Goal: Task Accomplishment & Management: Complete application form

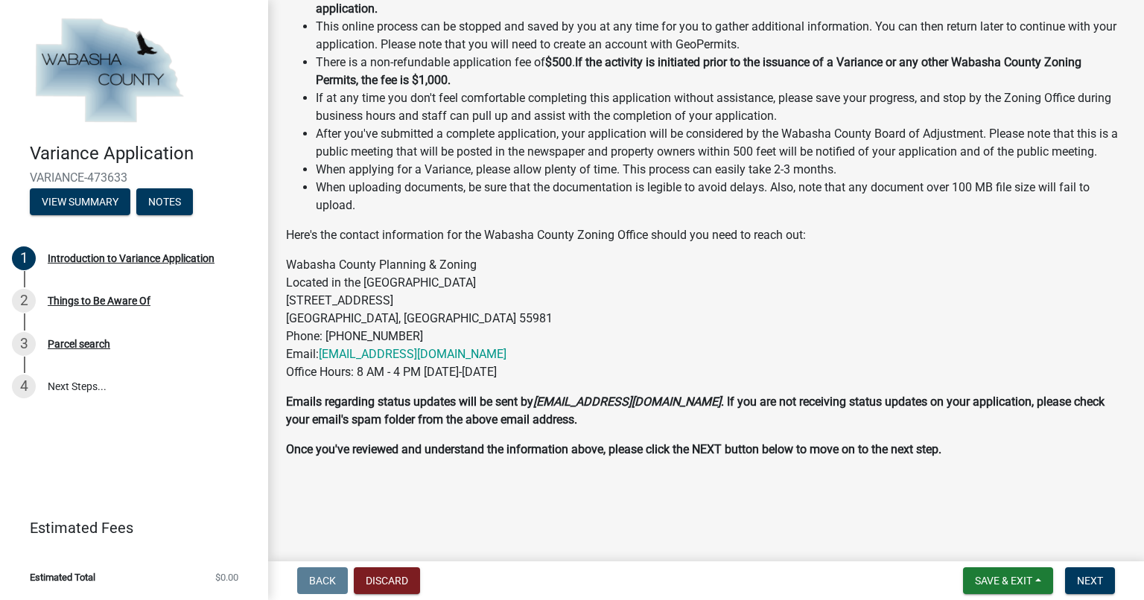
scroll to position [201, 0]
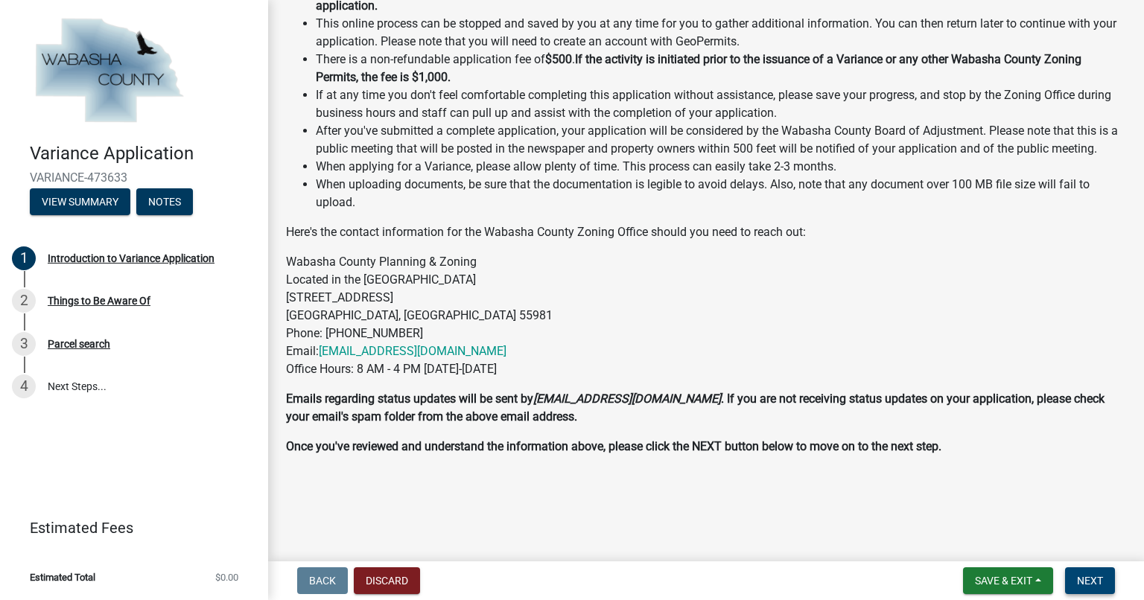
click at [1082, 575] on span "Next" at bounding box center [1090, 581] width 26 height 12
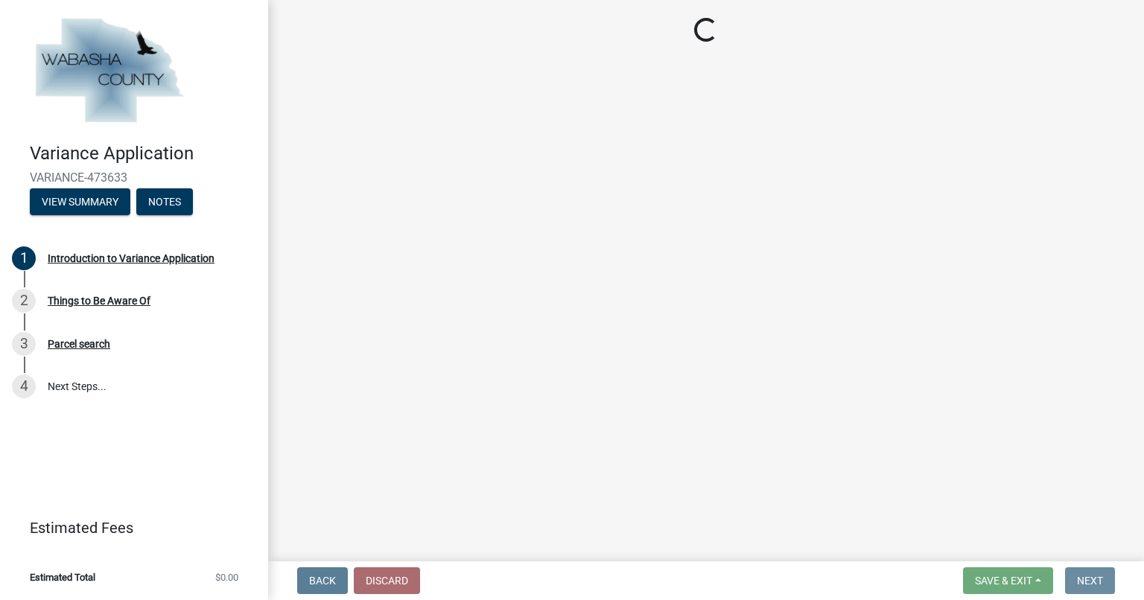
scroll to position [0, 0]
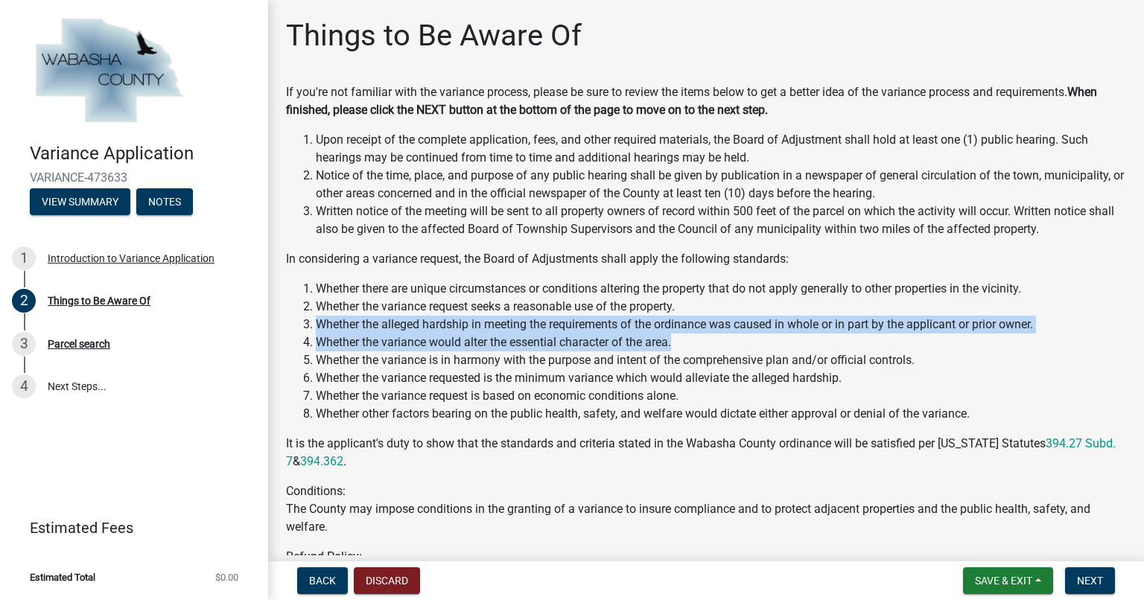
drag, startPoint x: 1120, startPoint y: 313, endPoint x: 1121, endPoint y: 341, distance: 28.3
click at [1121, 341] on div "Upon receipt of the complete application, fees, and other required materials, t…" at bounding box center [706, 470] width 863 height 679
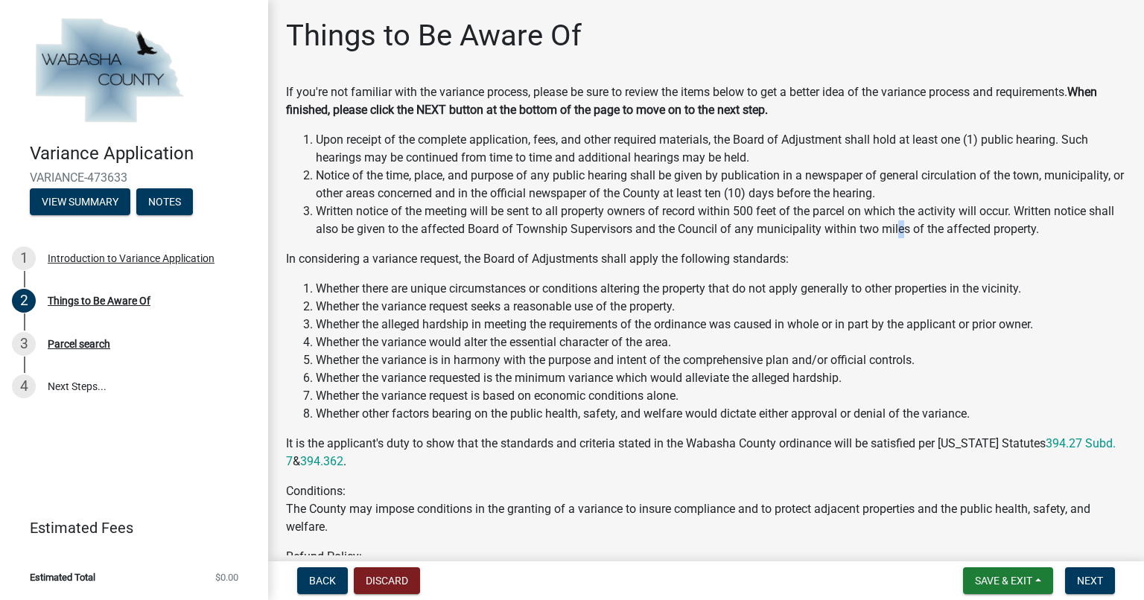
drag, startPoint x: 1121, startPoint y: 341, endPoint x: 929, endPoint y: 230, distance: 221.9
click at [929, 230] on li "Written notice of the meeting will be sent to all property owners of record wit…" at bounding box center [721, 221] width 810 height 36
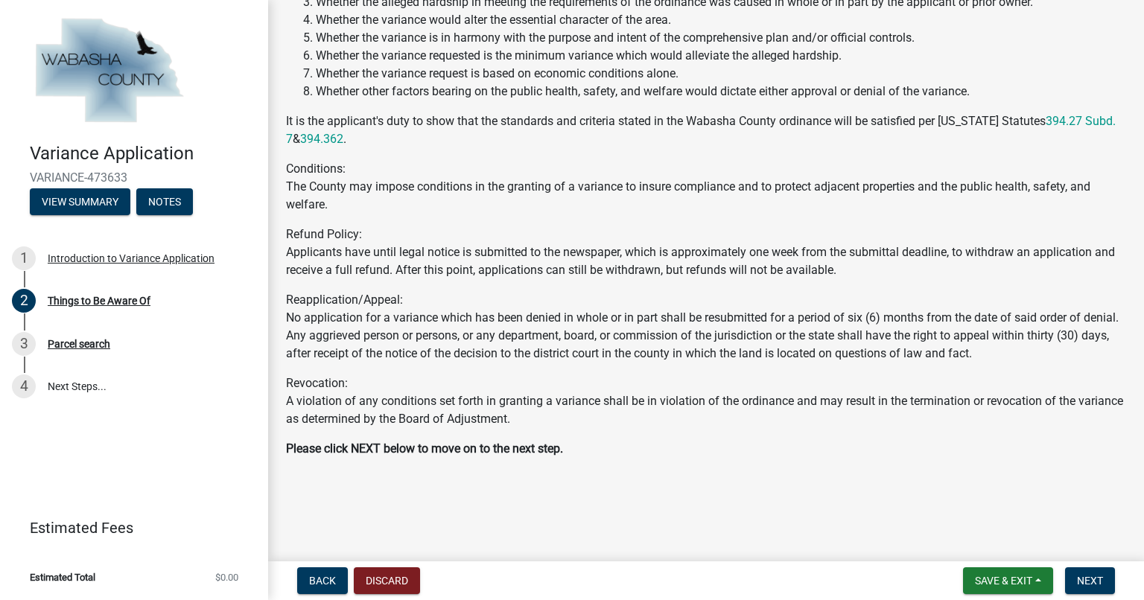
scroll to position [325, 0]
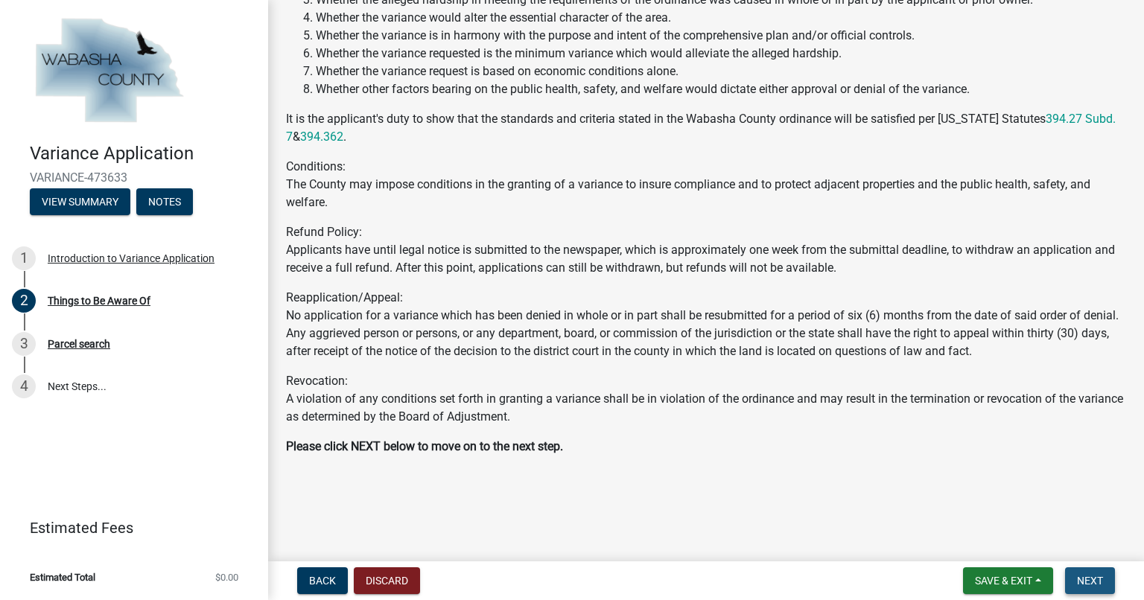
click at [1091, 586] on span "Next" at bounding box center [1090, 581] width 26 height 12
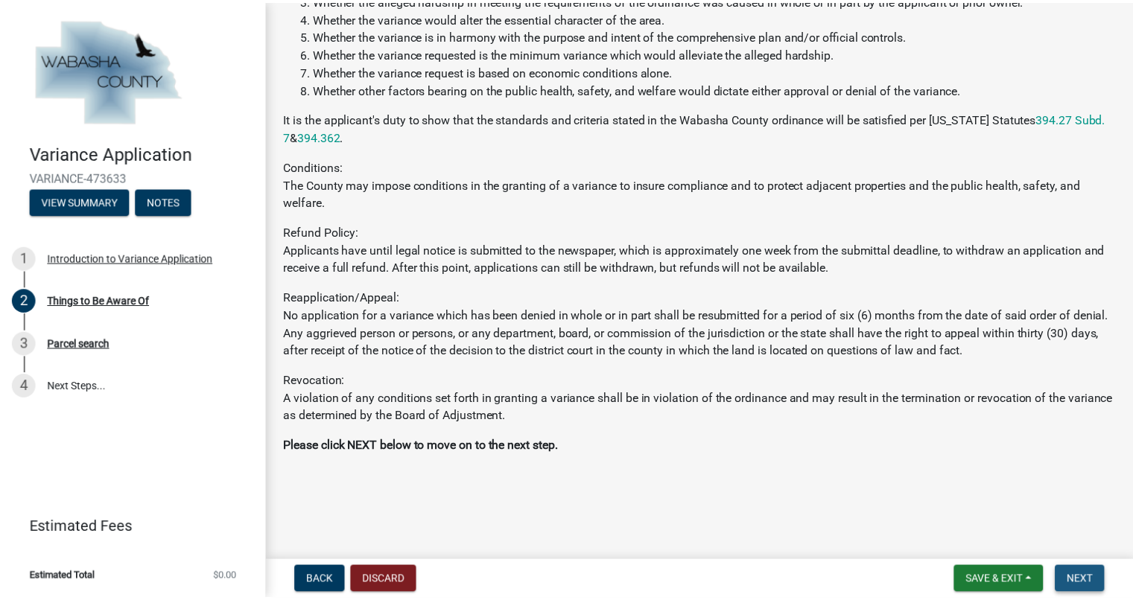
scroll to position [0, 0]
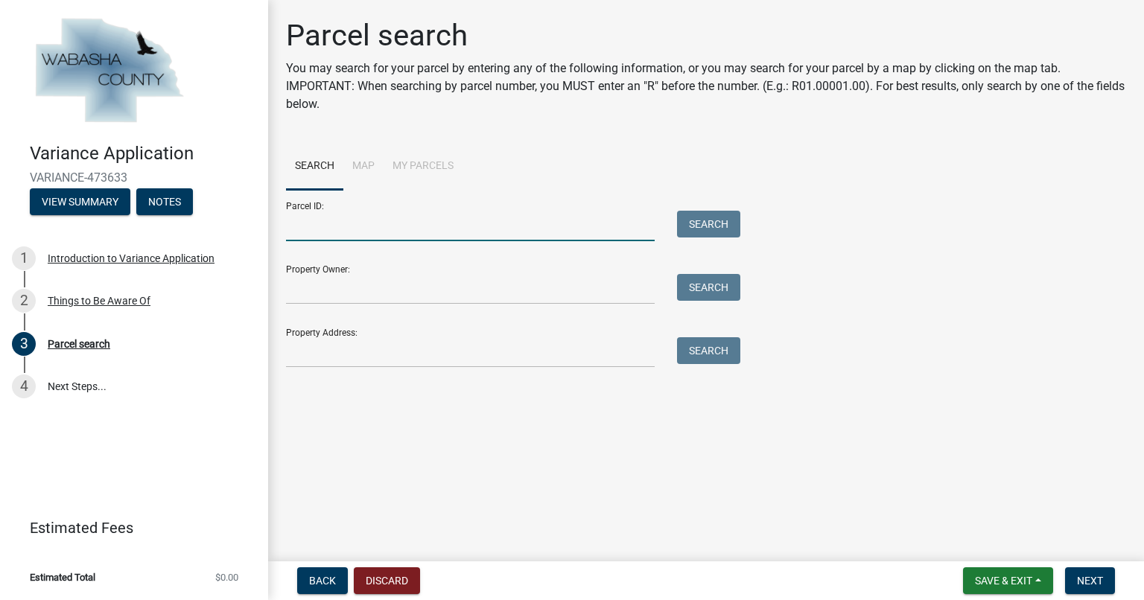
click at [334, 229] on input "Parcel ID:" at bounding box center [470, 226] width 369 height 31
type input "1700293.06"
click at [732, 215] on button "Search" at bounding box center [708, 224] width 63 height 27
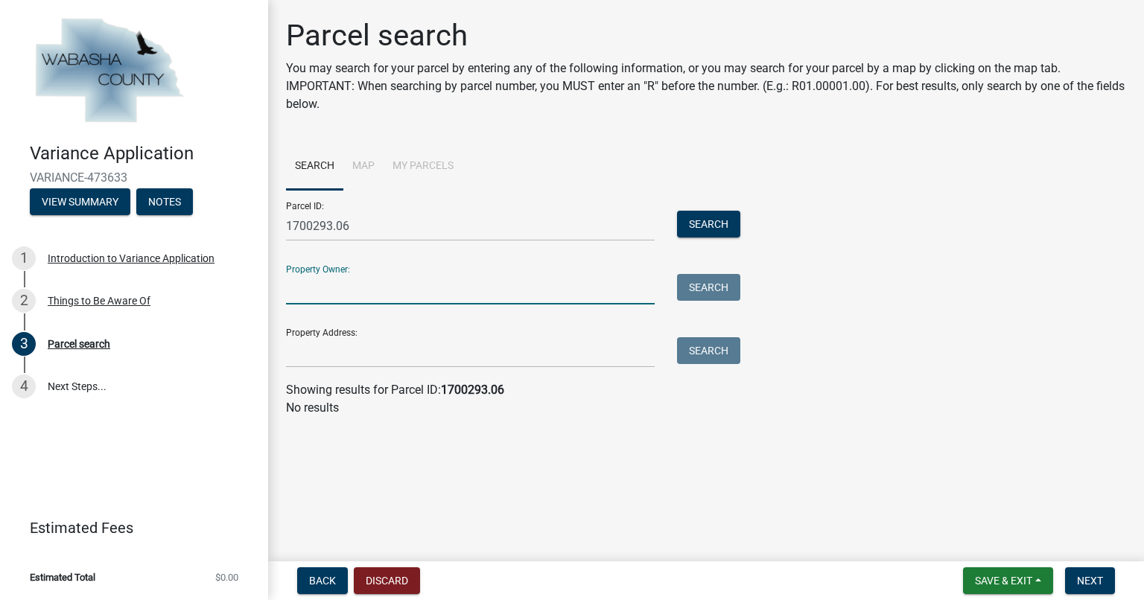
click at [333, 293] on input "Property Owner:" at bounding box center [470, 289] width 369 height 31
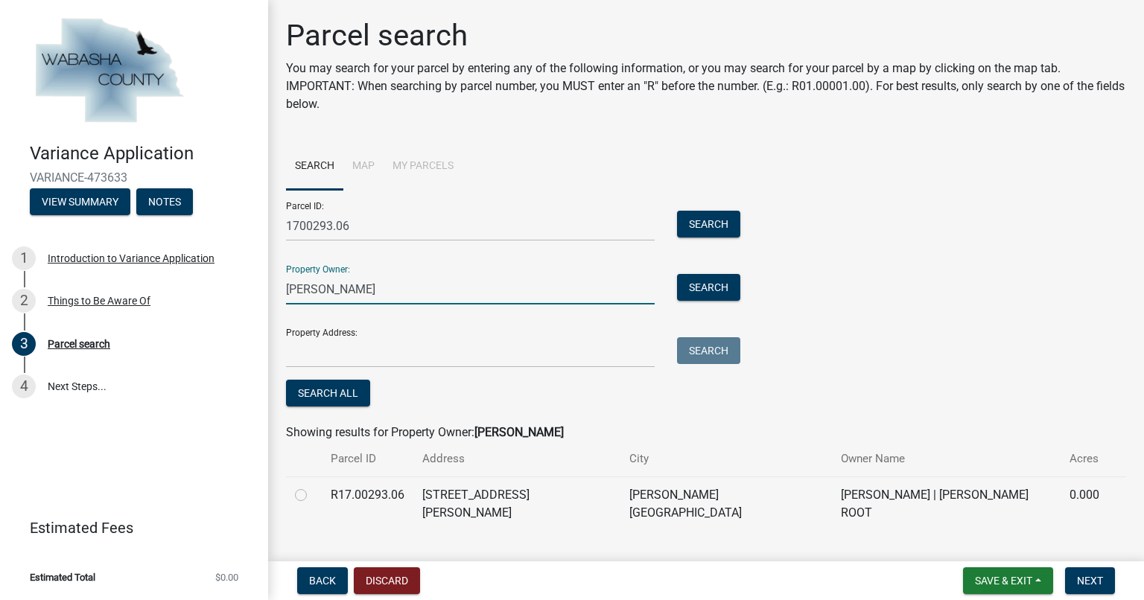
type input "Sanna Root"
click at [313, 486] on label at bounding box center [313, 486] width 0 height 0
click at [313, 495] on input "radio" at bounding box center [318, 491] width 10 height 10
radio input "true"
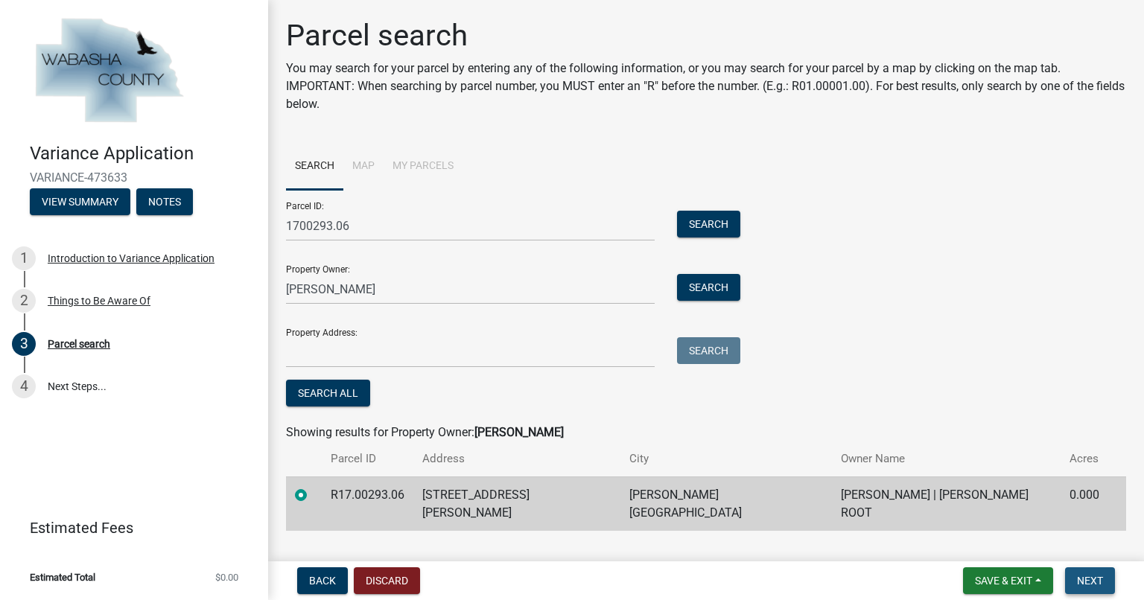
click at [1085, 577] on span "Next" at bounding box center [1090, 581] width 26 height 12
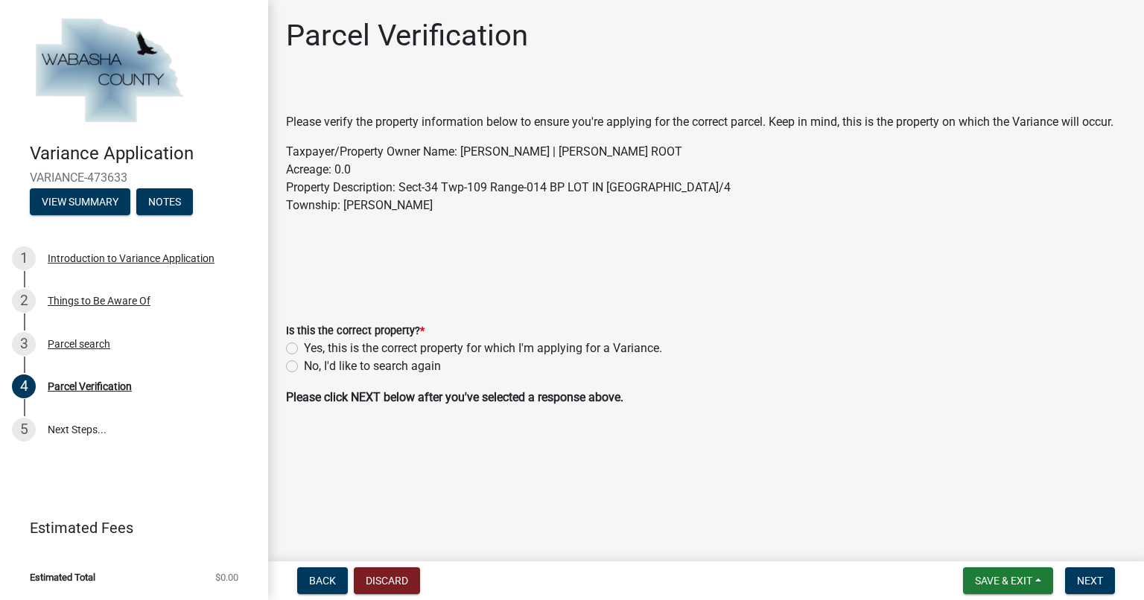
click at [304, 351] on label "Yes, this is the correct property for which I'm applying for a Variance." at bounding box center [483, 349] width 358 height 18
click at [304, 349] on input "Yes, this is the correct property for which I'm applying for a Variance." at bounding box center [309, 345] width 10 height 10
radio input "true"
click at [1094, 583] on span "Next" at bounding box center [1090, 581] width 26 height 12
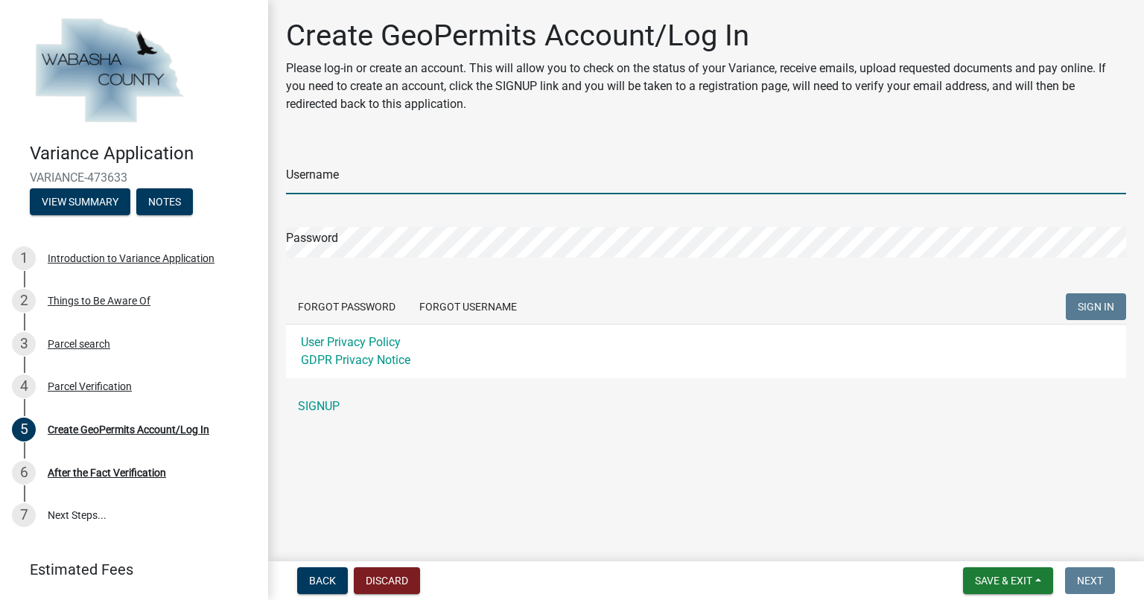
click at [367, 188] on input "Username" at bounding box center [706, 179] width 840 height 31
type input "l"
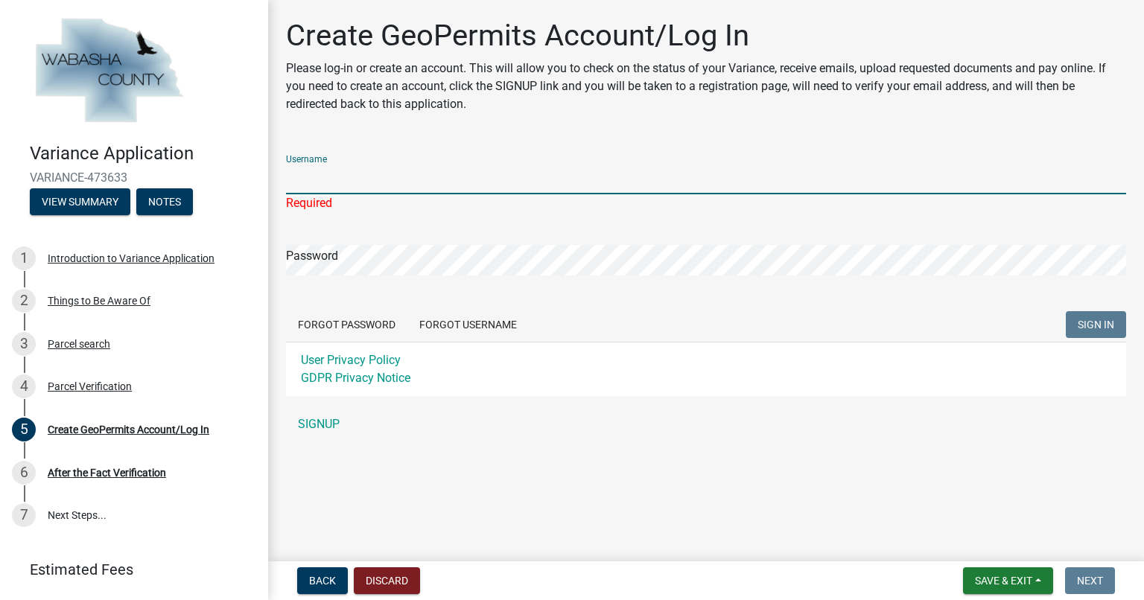
type input "S"
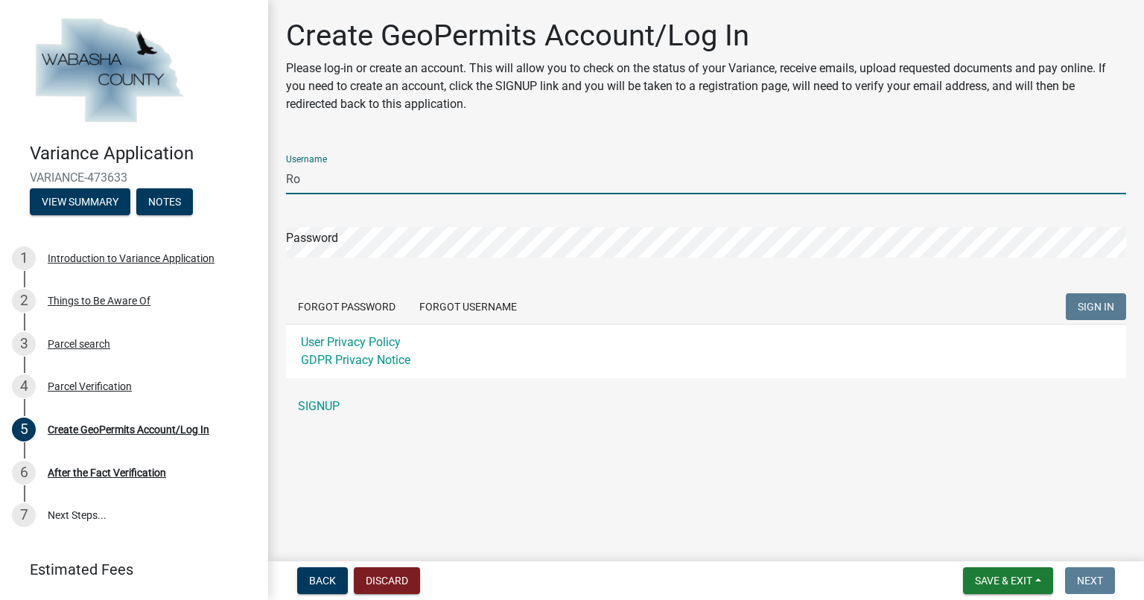
type input "R"
type input "SRoot"
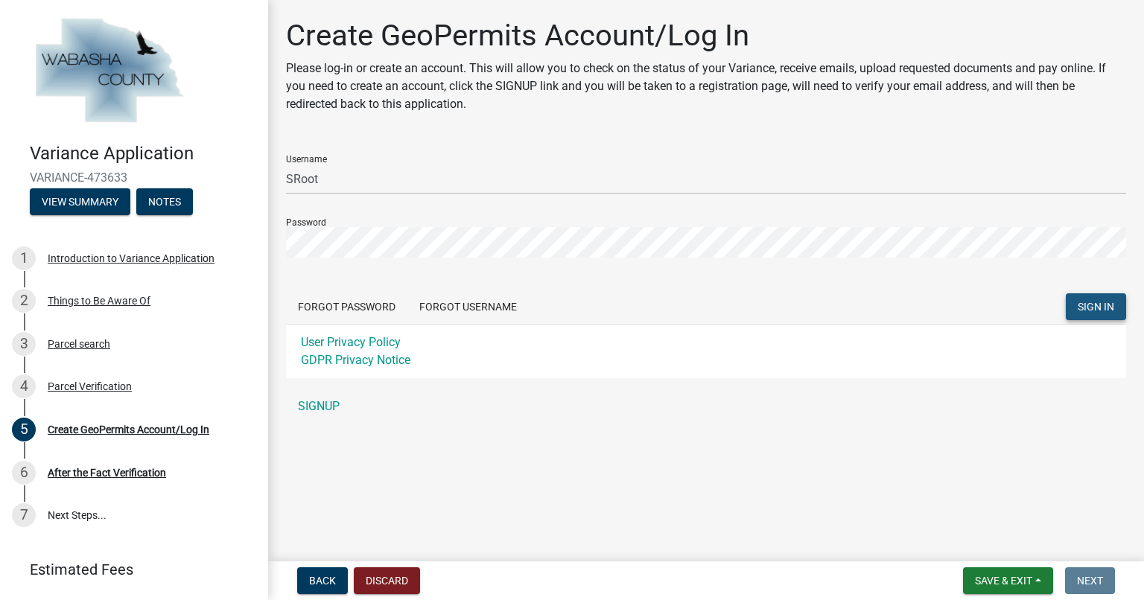
click at [1089, 302] on span "SIGN IN" at bounding box center [1096, 307] width 37 height 12
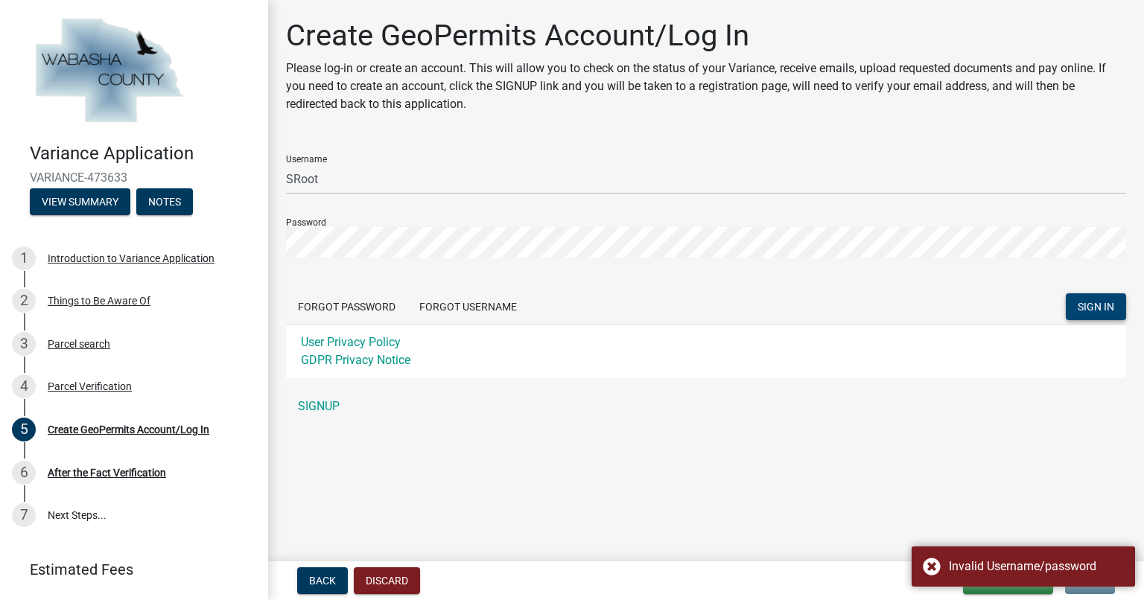
click at [500, 197] on form "Username SRoot Password Forgot Password Forgot Username SIGN IN User Privacy Po…" at bounding box center [706, 260] width 840 height 235
click at [457, 156] on div "Username SRoot" at bounding box center [706, 168] width 840 height 51
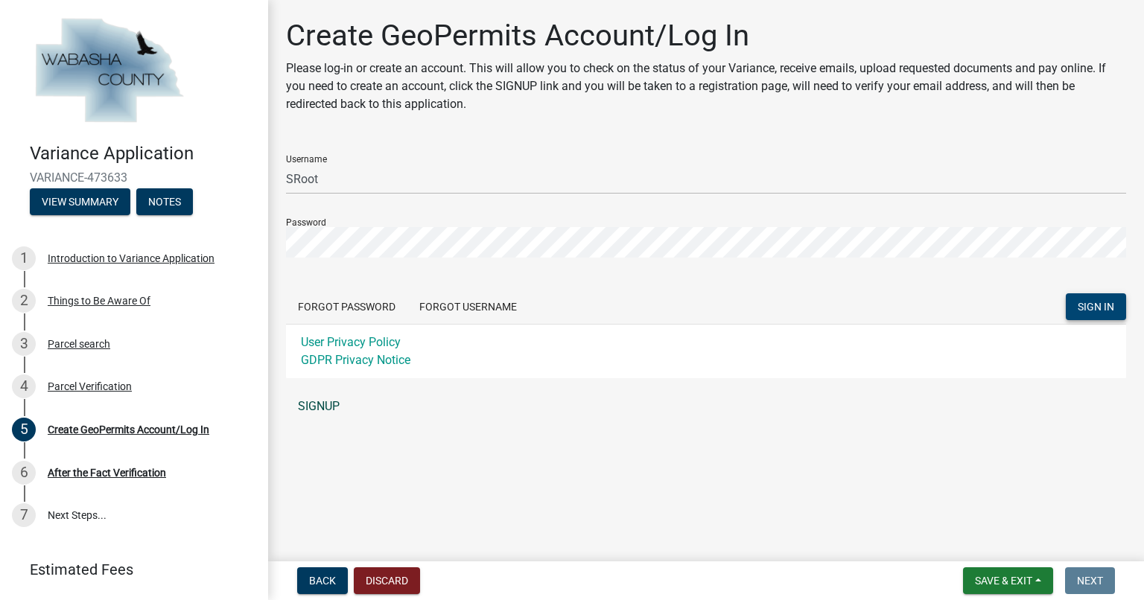
click at [316, 403] on link "SIGNUP" at bounding box center [706, 407] width 840 height 30
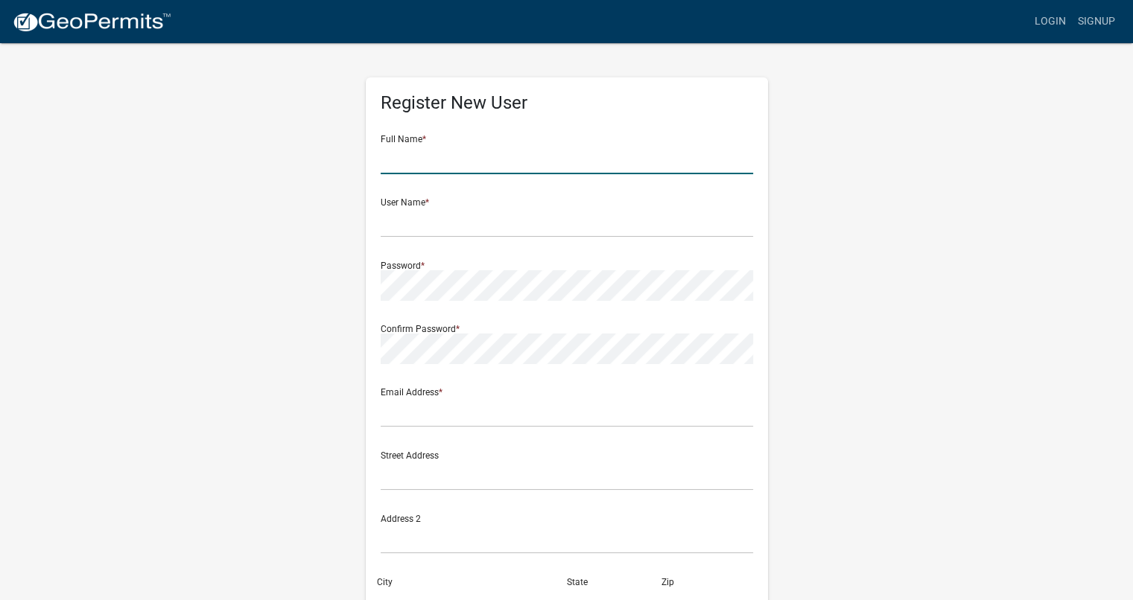
click at [456, 168] on input "text" at bounding box center [567, 159] width 372 height 31
type input "Sanna Root"
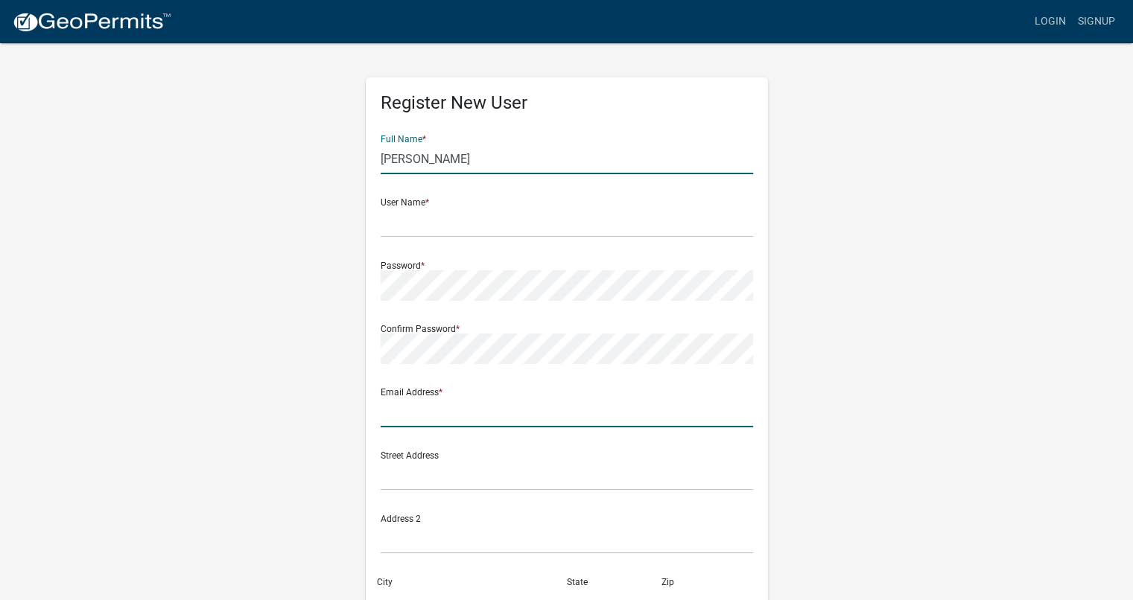
type input "[EMAIL_ADDRESS][DOMAIN_NAME]"
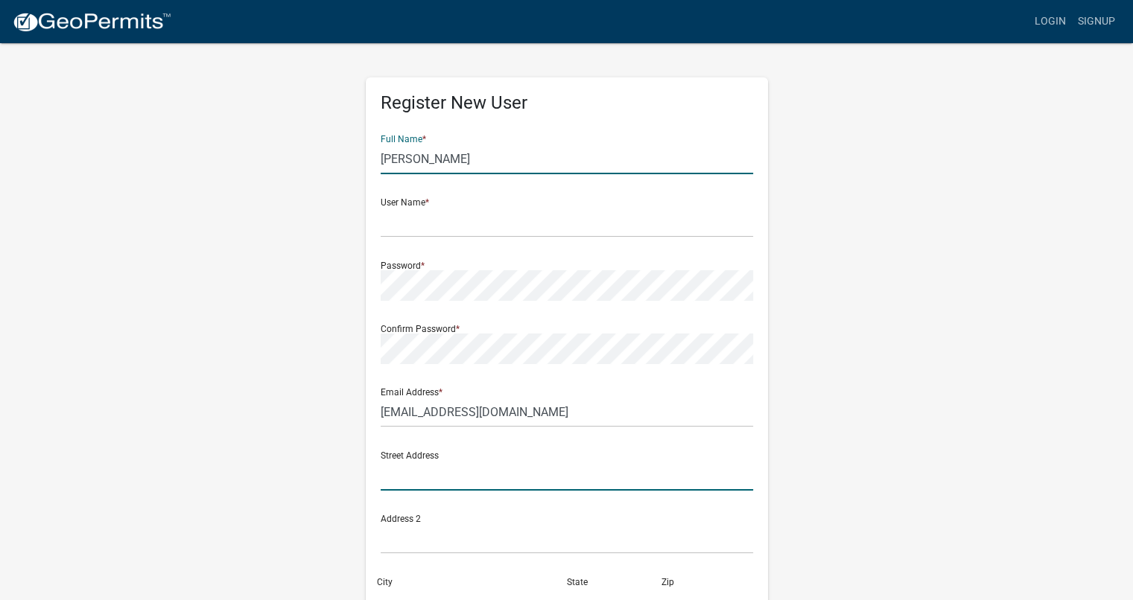
type input "120 Lakeshore Drive"
type input "Cape San Blas"
type input "FL"
type input "32456"
type input "7707333013"
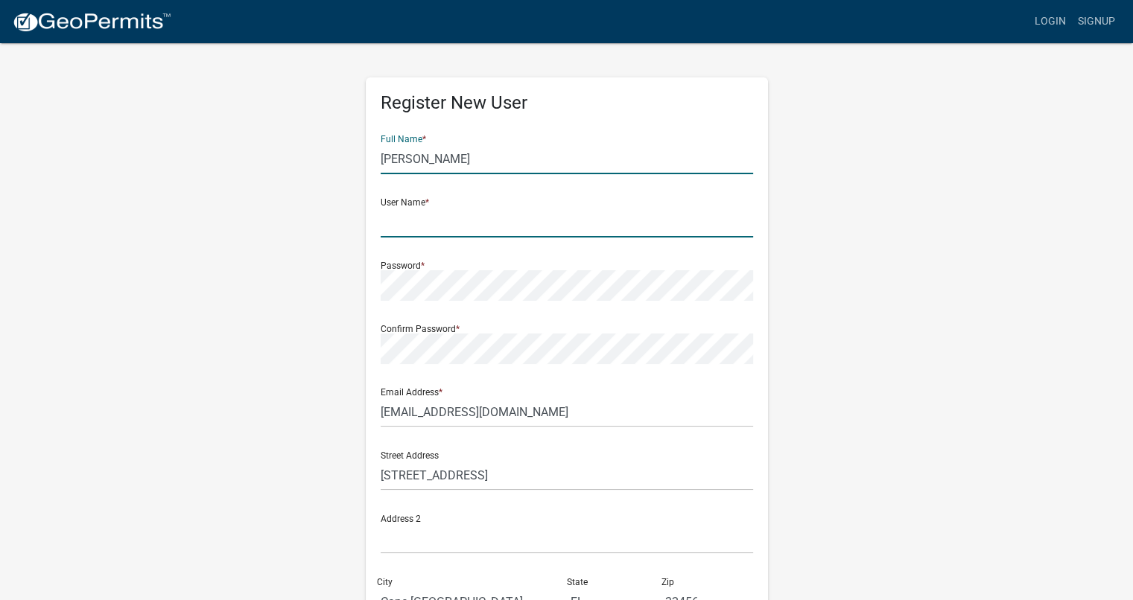
click at [440, 221] on input "text" at bounding box center [567, 222] width 372 height 31
type input "sroot"
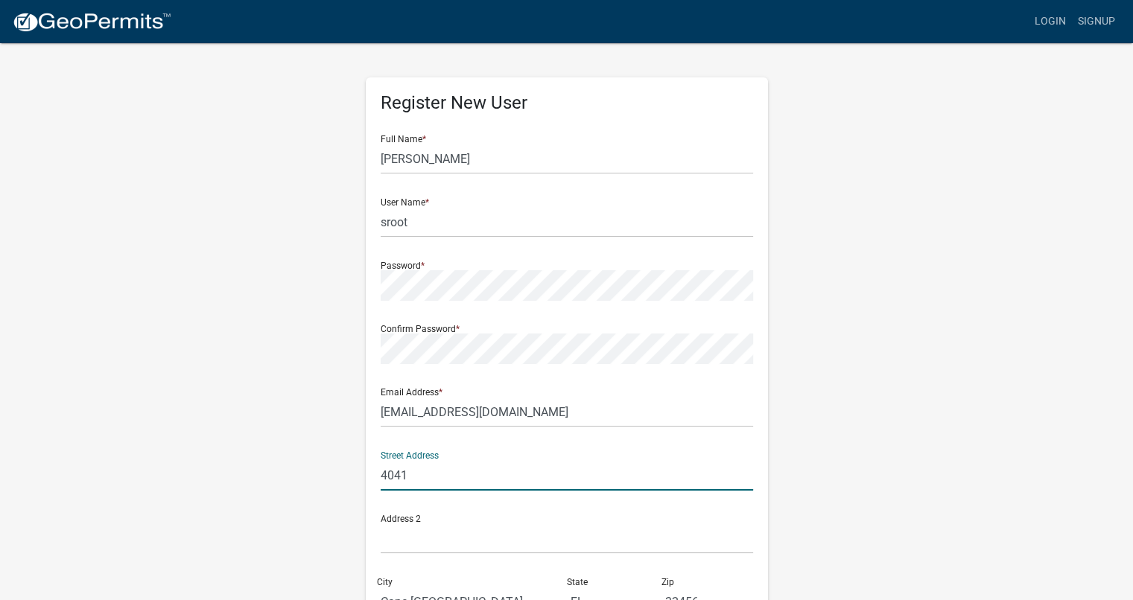
type input "40412 [PERSON_NAME] Bay"
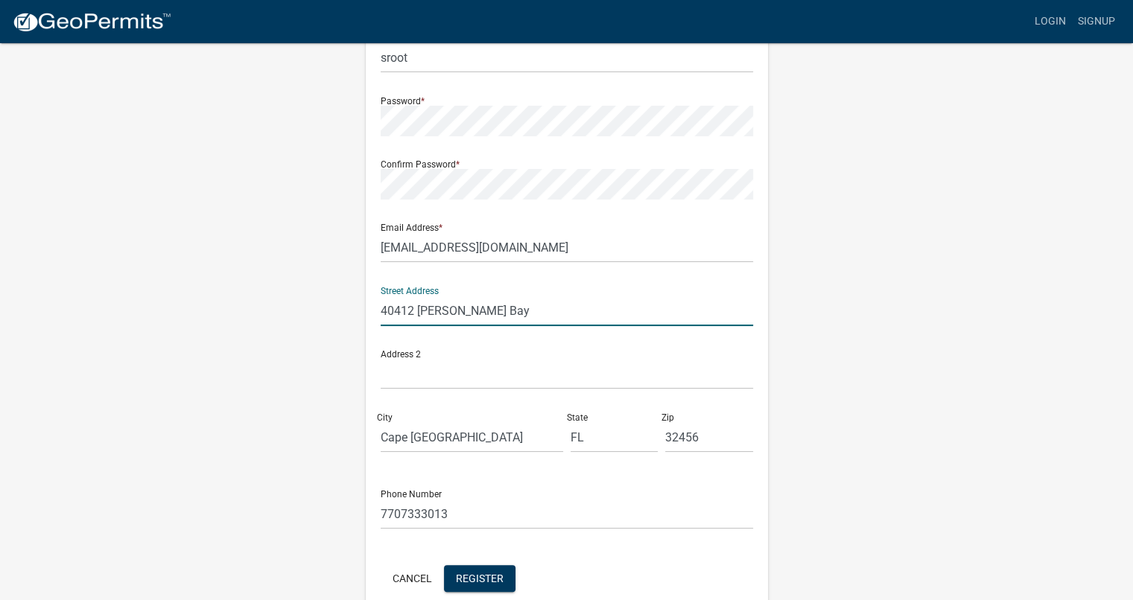
scroll to position [238, 0]
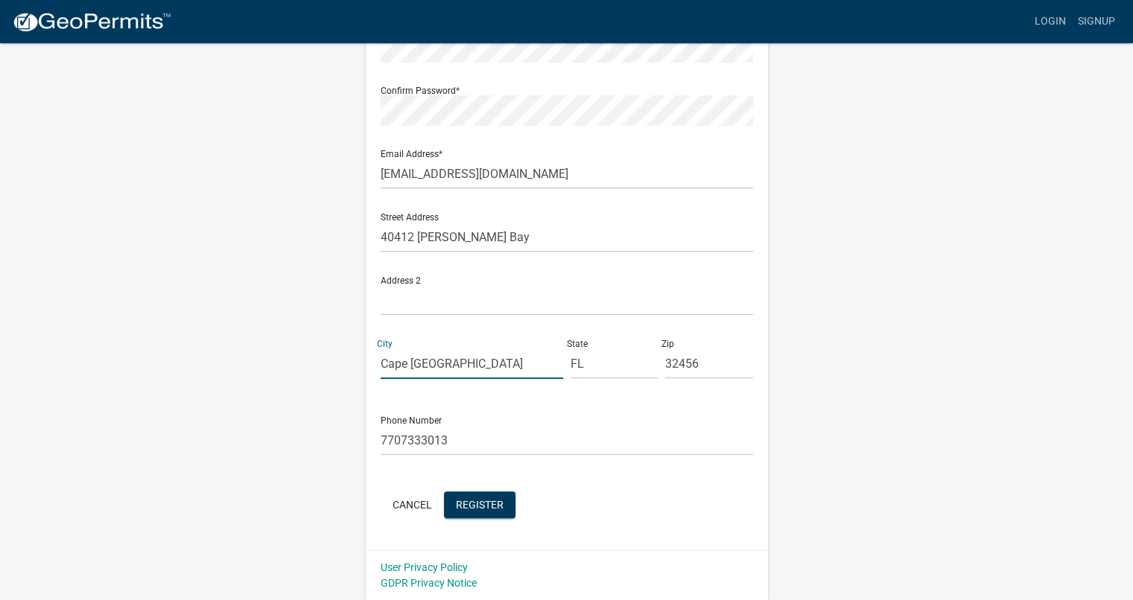
drag, startPoint x: 468, startPoint y: 372, endPoint x: 321, endPoint y: 364, distance: 146.9
click at [321, 364] on div "Register New User Full Name * Sanna Root User Name * sroot Password * Confirm P…" at bounding box center [566, 201] width 849 height 797
type input "z"
type input "[PERSON_NAME][GEOGRAPHIC_DATA]"
type input "m"
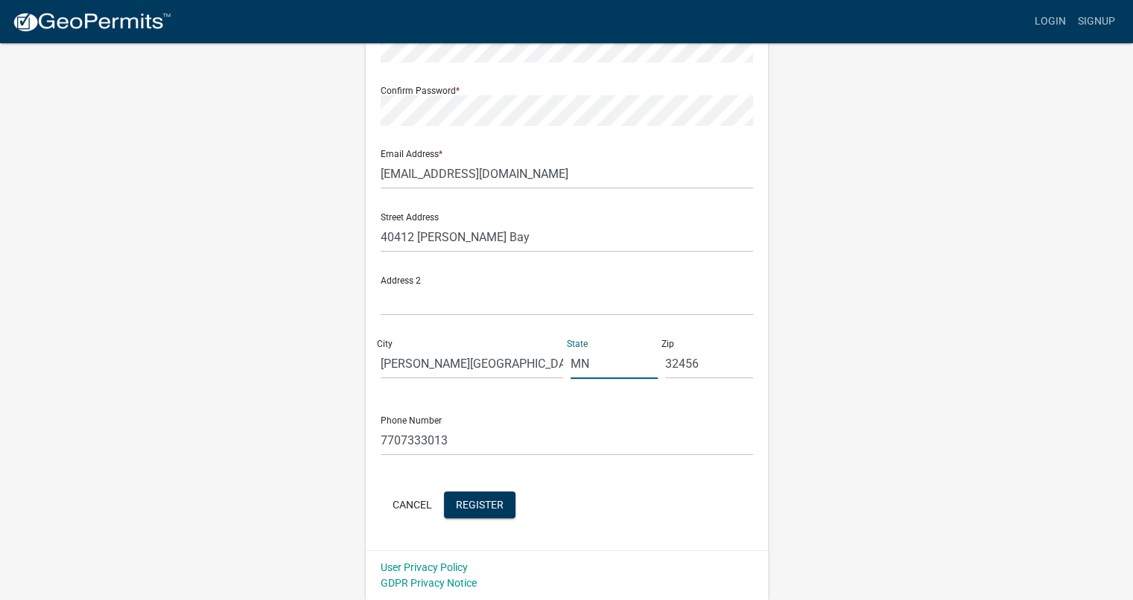
type input "MN"
click at [691, 361] on input "55901" at bounding box center [709, 364] width 88 height 31
type input "55991"
click at [484, 503] on span "Register" at bounding box center [480, 504] width 48 height 12
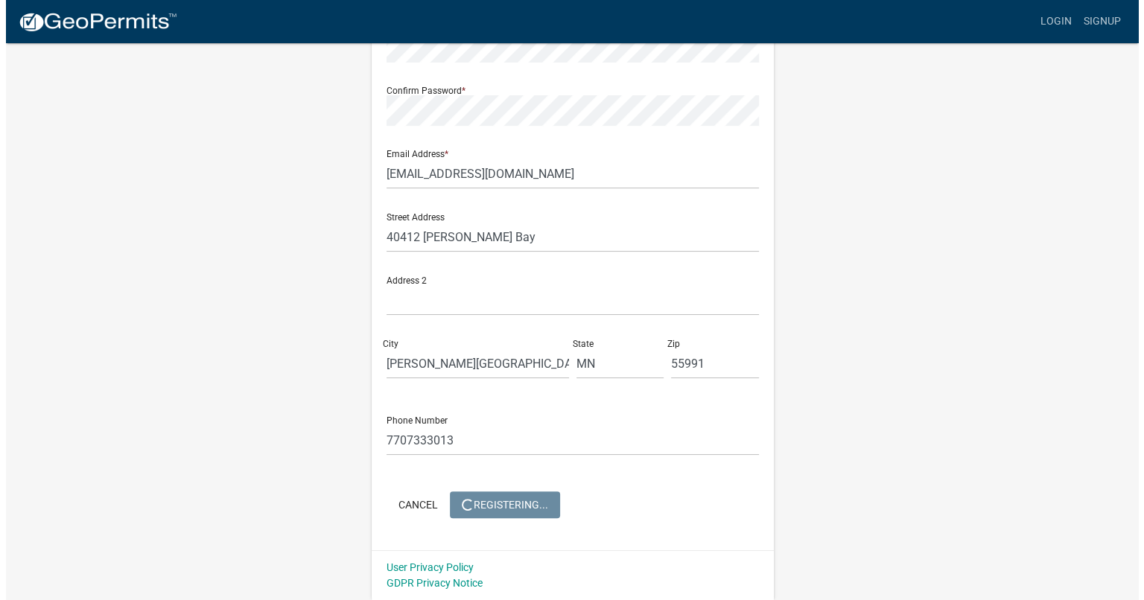
scroll to position [0, 0]
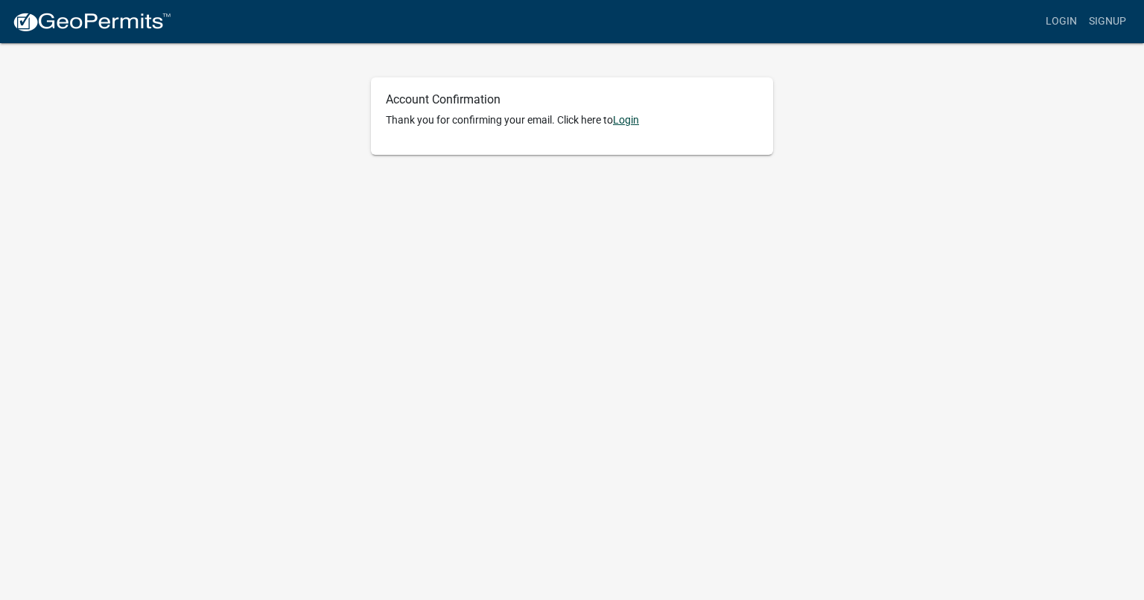
click at [638, 123] on link "Login" at bounding box center [626, 120] width 26 height 12
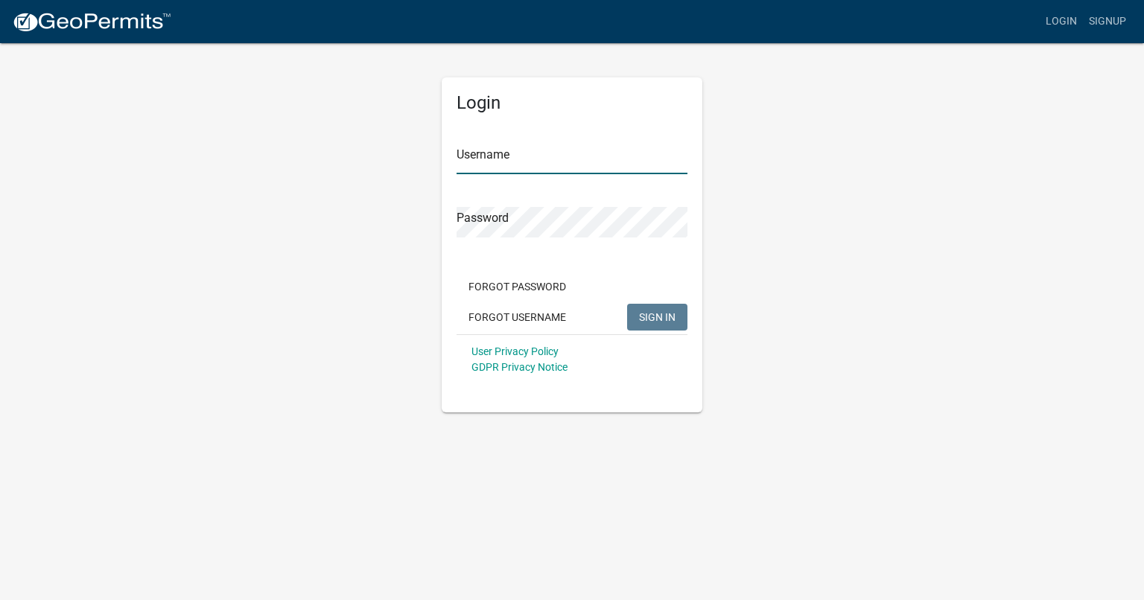
type input "sroot"
click at [588, 150] on input "sroot" at bounding box center [572, 159] width 231 height 31
click at [650, 311] on span "SIGN IN" at bounding box center [657, 317] width 37 height 12
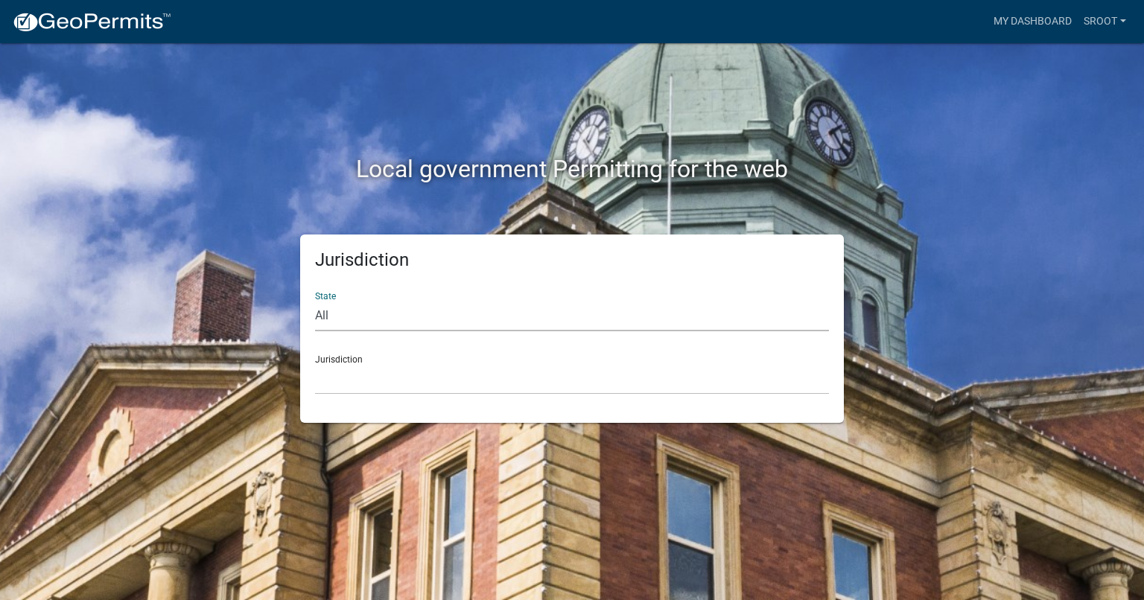
click at [432, 320] on select "All Colorado Georgia Indiana Iowa Kansas Minnesota Ohio South Carolina Wisconsin" at bounding box center [572, 316] width 514 height 31
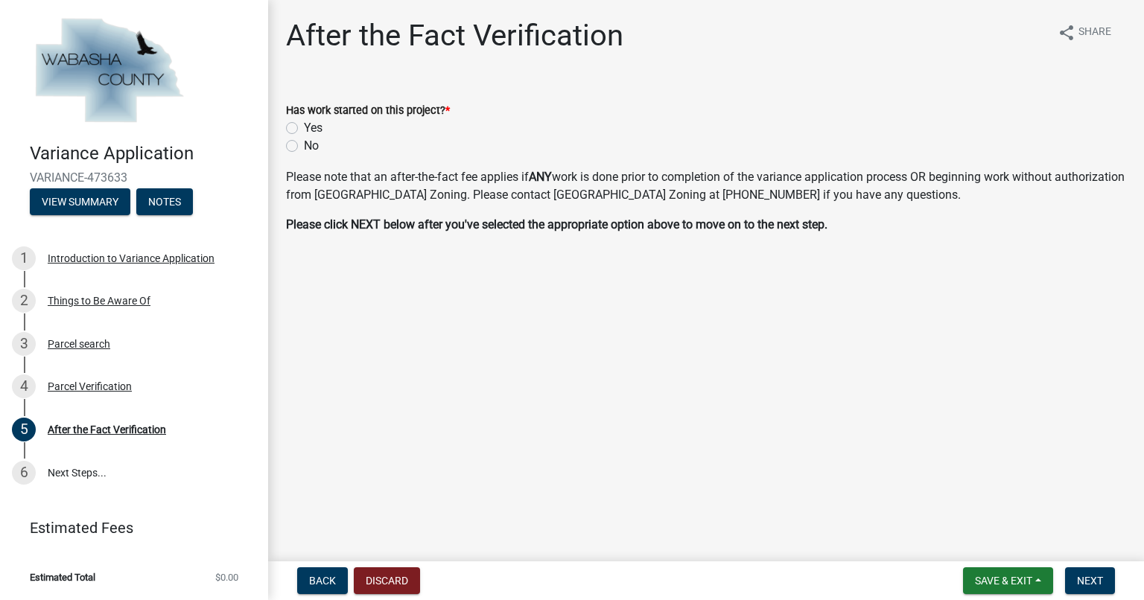
click at [304, 150] on label "No" at bounding box center [311, 146] width 15 height 18
click at [304, 147] on input "No" at bounding box center [309, 142] width 10 height 10
radio input "true"
click at [1086, 575] on span "Next" at bounding box center [1090, 581] width 26 height 12
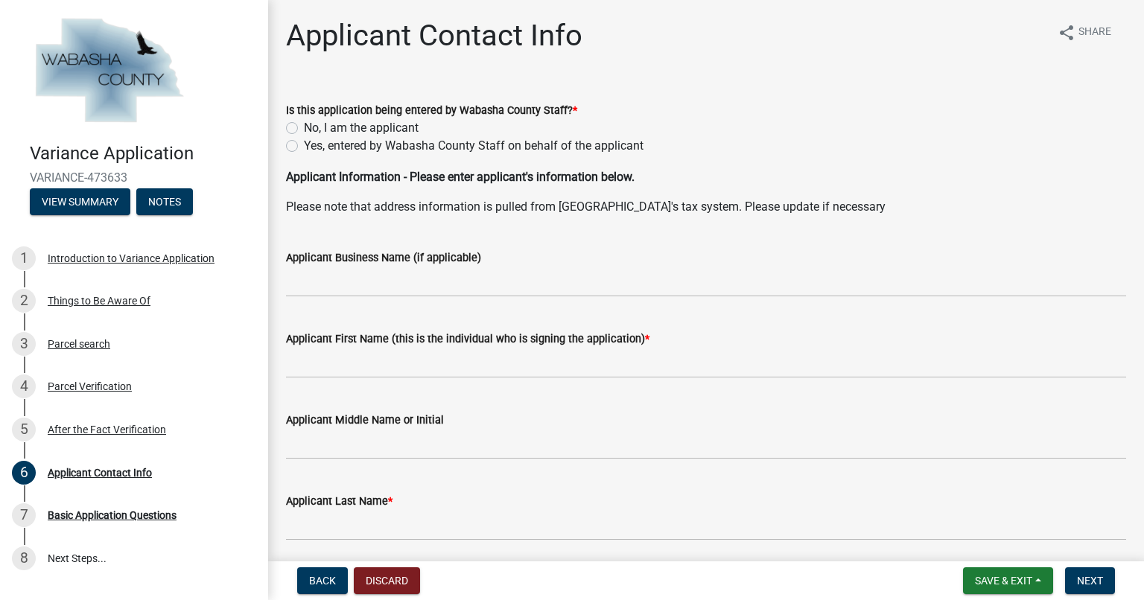
click at [304, 130] on label "No, I am the applicant" at bounding box center [361, 128] width 115 height 18
click at [304, 129] on input "No, I am the applicant" at bounding box center [309, 124] width 10 height 10
radio input "true"
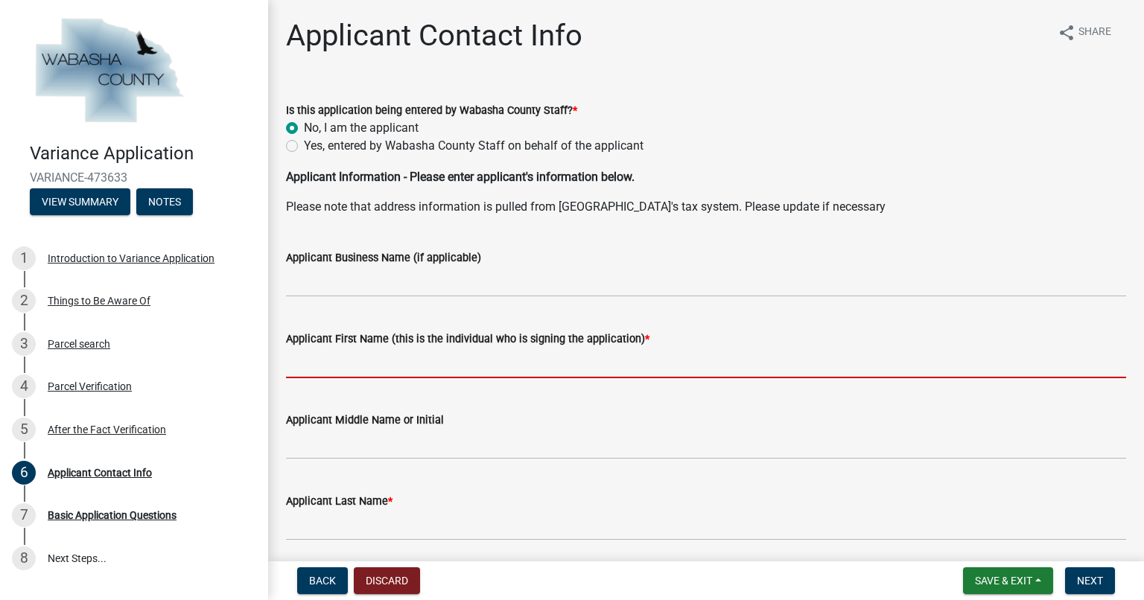
click at [363, 368] on input "Applicant First Name (this is the individual who is signing the application) *" at bounding box center [706, 363] width 840 height 31
type input "Sanna"
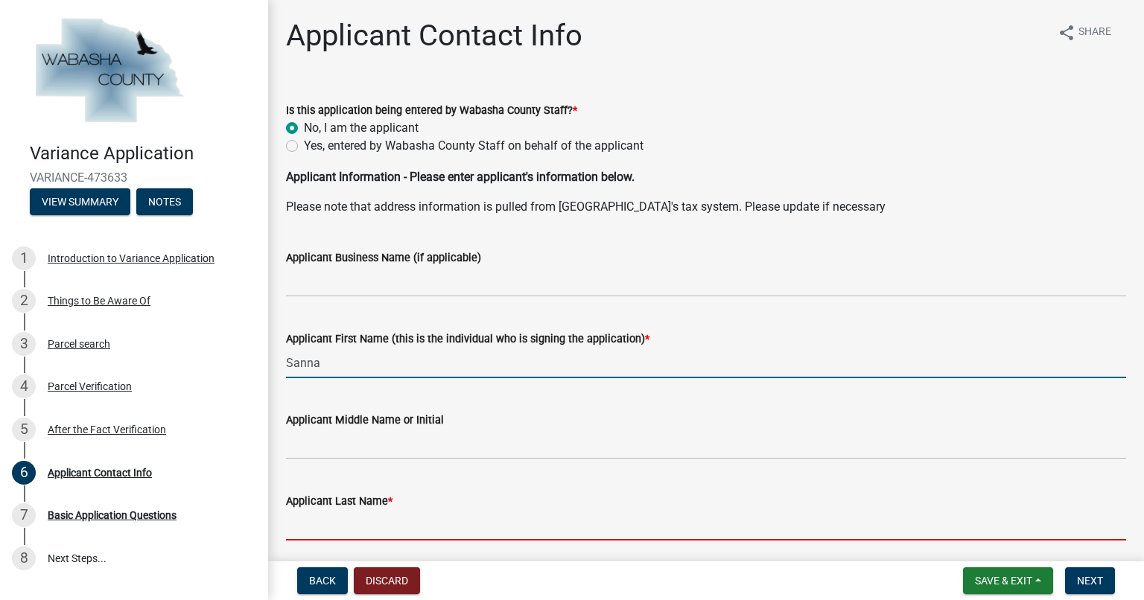
type input "Root"
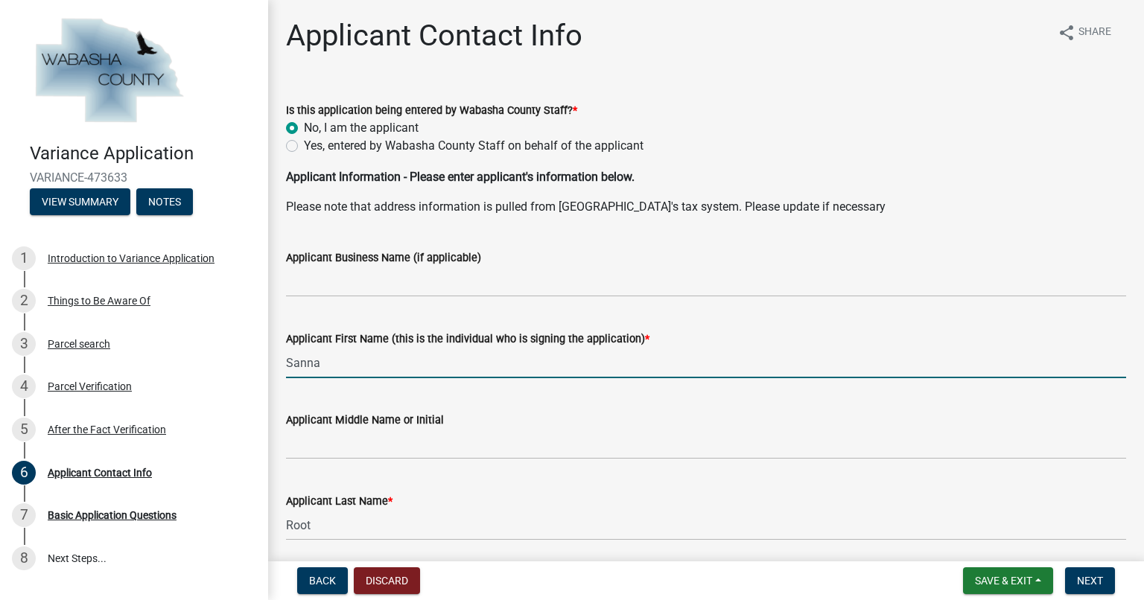
type input "7707333013"
type input "[EMAIL_ADDRESS][DOMAIN_NAME]"
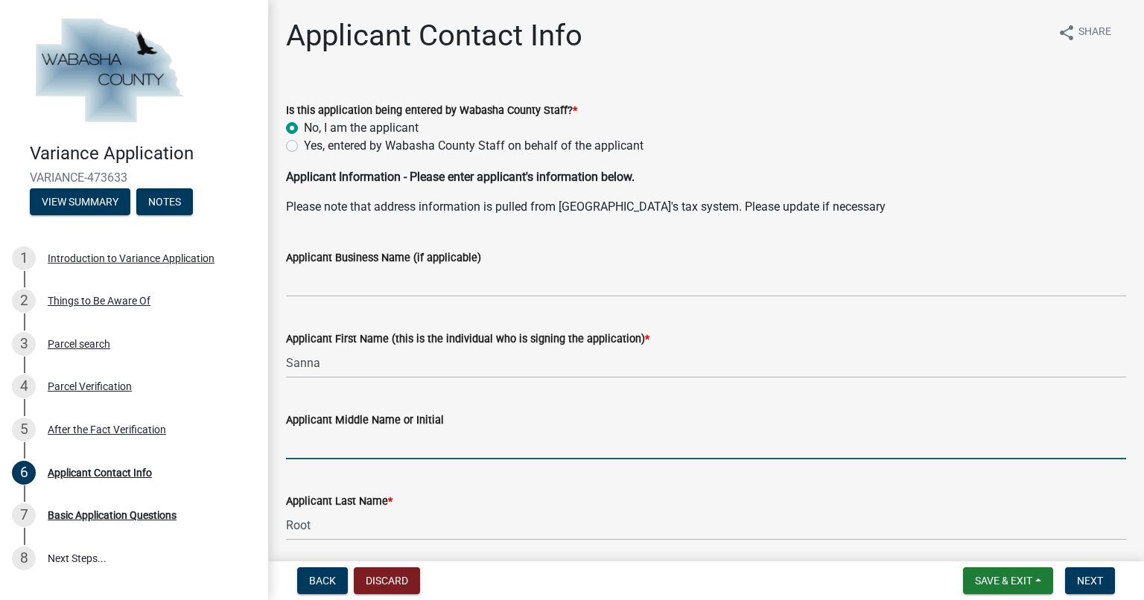
click at [387, 445] on input "Applicant Middle Name or Initial" at bounding box center [706, 444] width 840 height 31
type input "K"
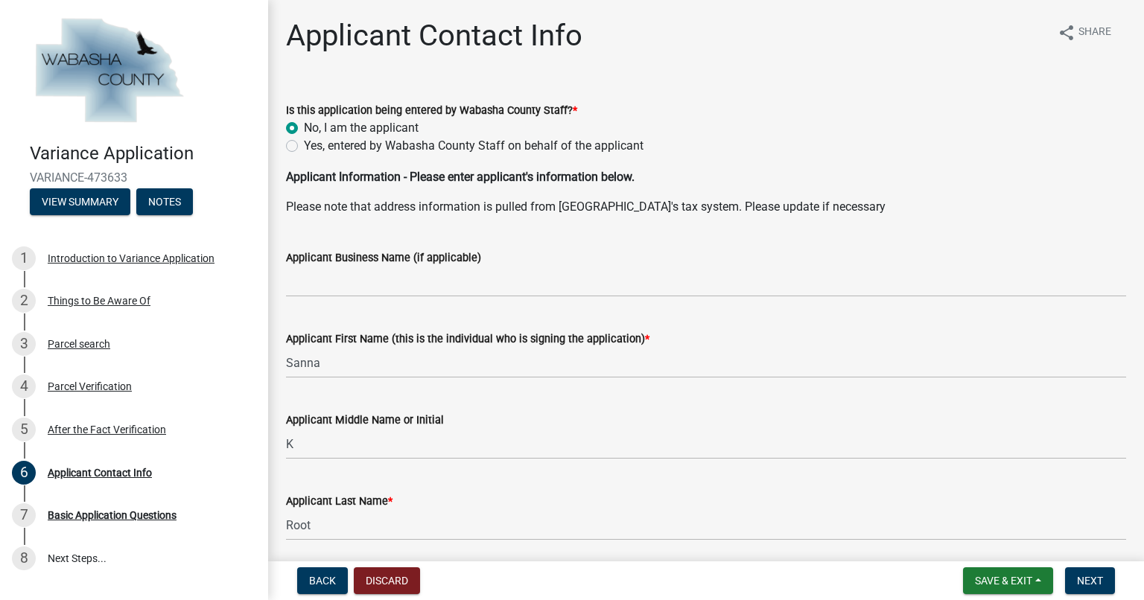
click at [600, 418] on div "Applicant Middle Name or Initial" at bounding box center [706, 420] width 840 height 18
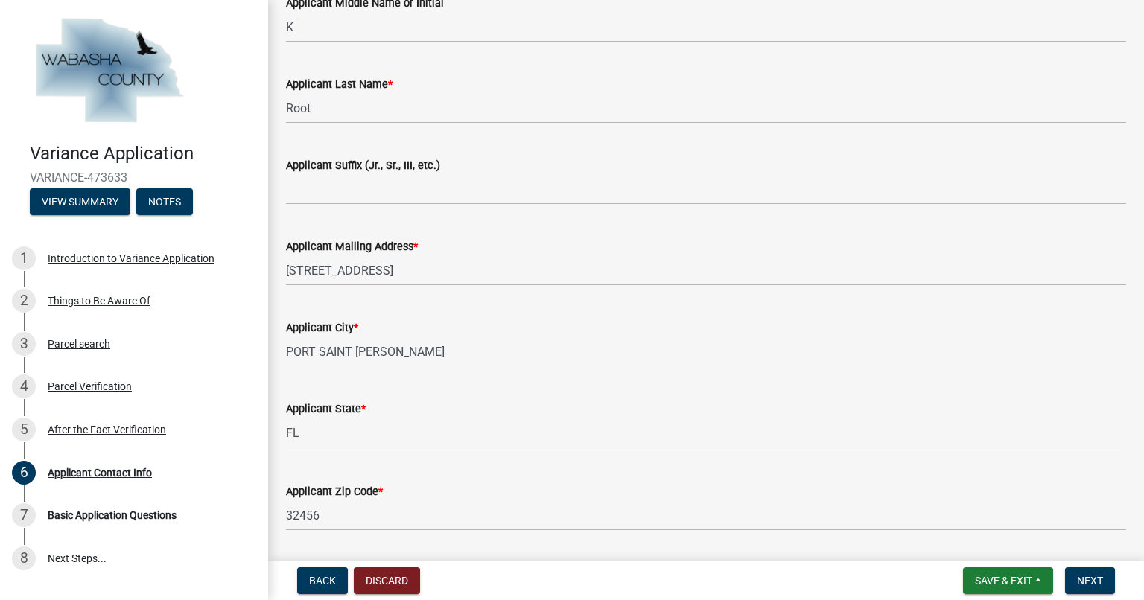
scroll to position [478, 0]
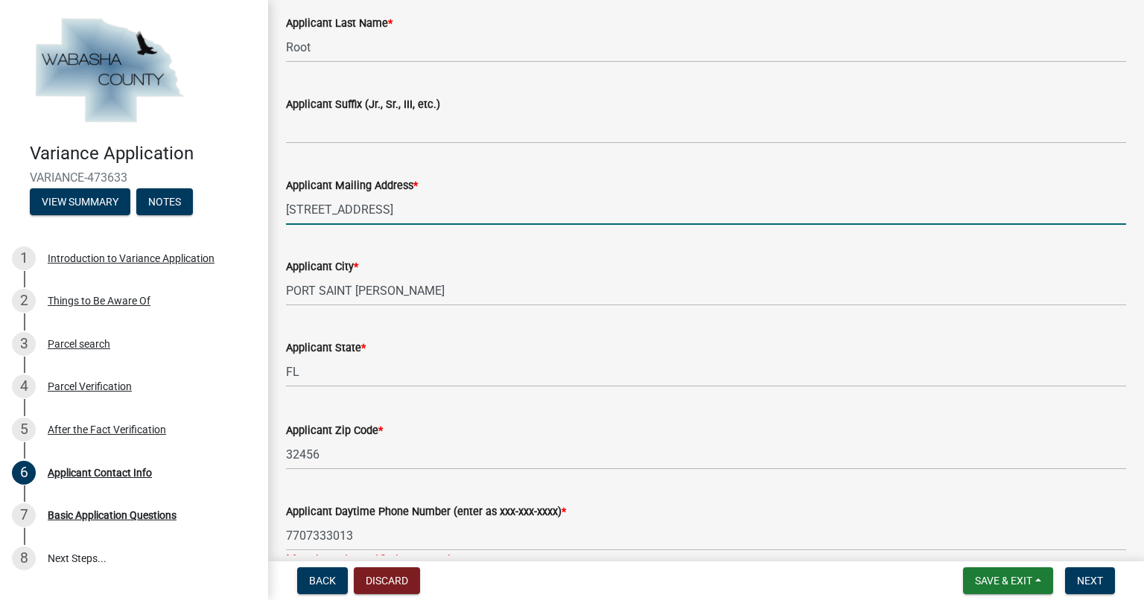
drag, startPoint x: 401, startPoint y: 206, endPoint x: 203, endPoint y: 196, distance: 198.4
click at [203, 196] on div "Variance Application VARIANCE-473633 View Summary Notes 1 Introduction to Varia…" at bounding box center [572, 300] width 1144 height 600
type input "40412 [PERSON_NAME] Bay"
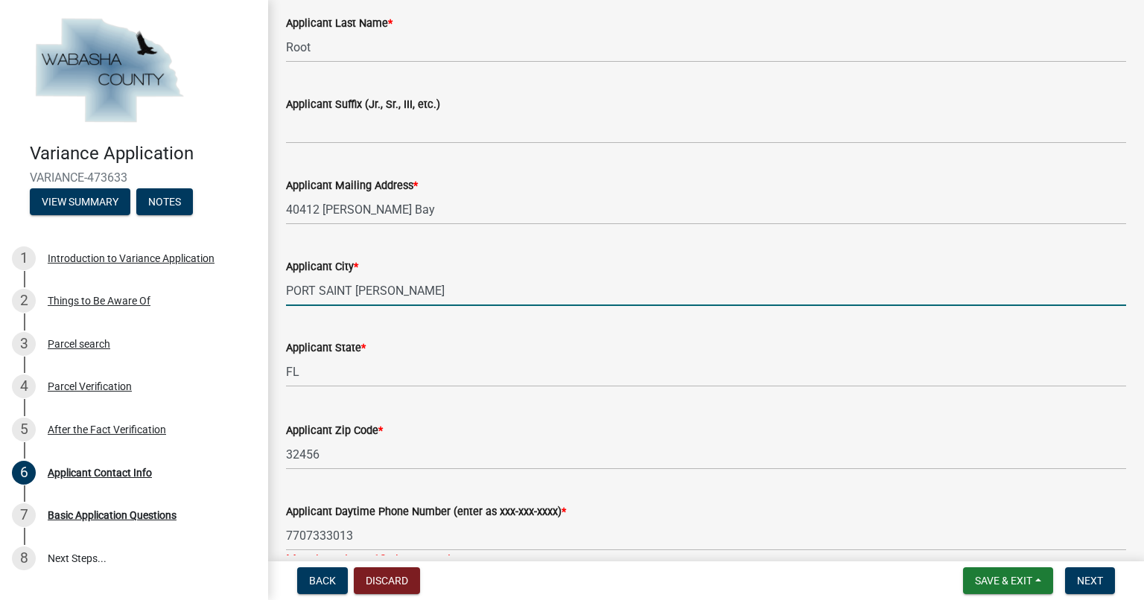
click at [380, 287] on input "PORT SAINT [PERSON_NAME]" at bounding box center [706, 291] width 840 height 31
type input "P"
type input "[PERSON_NAME][GEOGRAPHIC_DATA]"
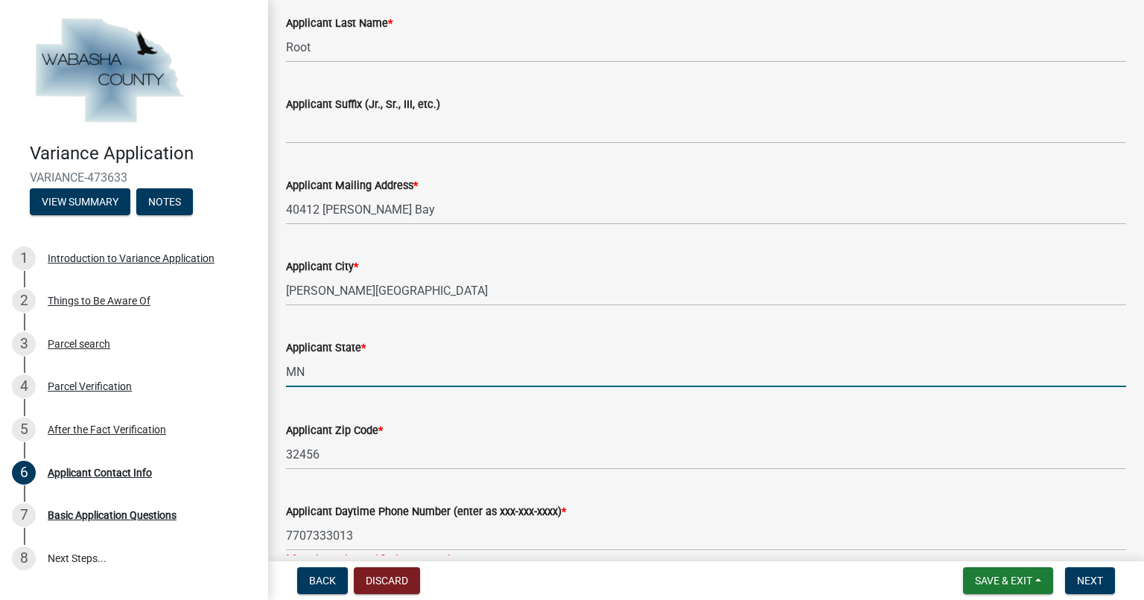
type input "MN"
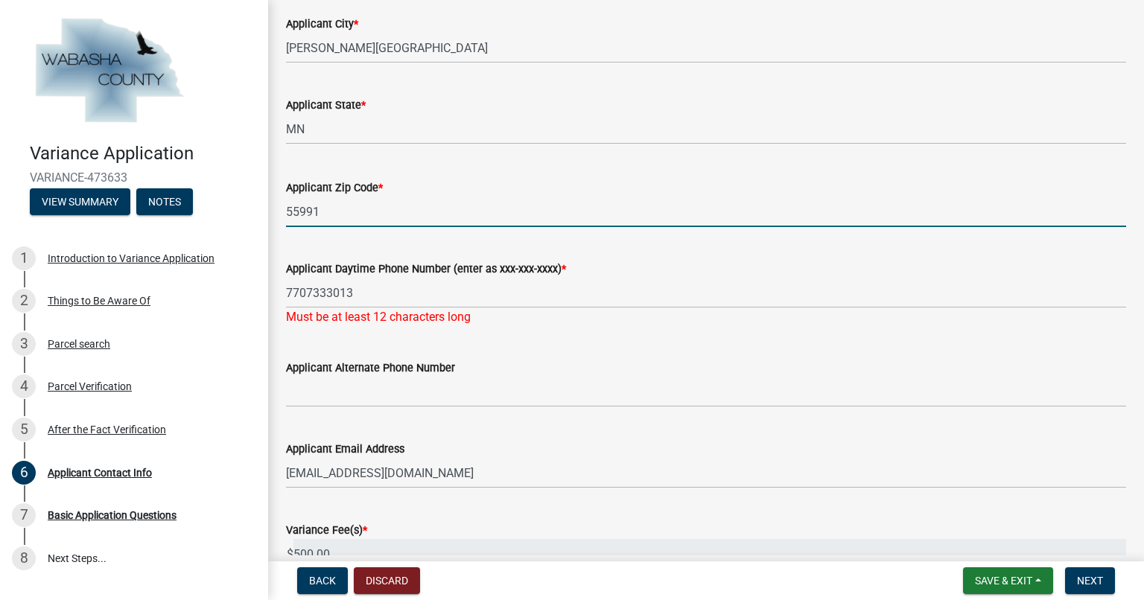
scroll to position [729, 0]
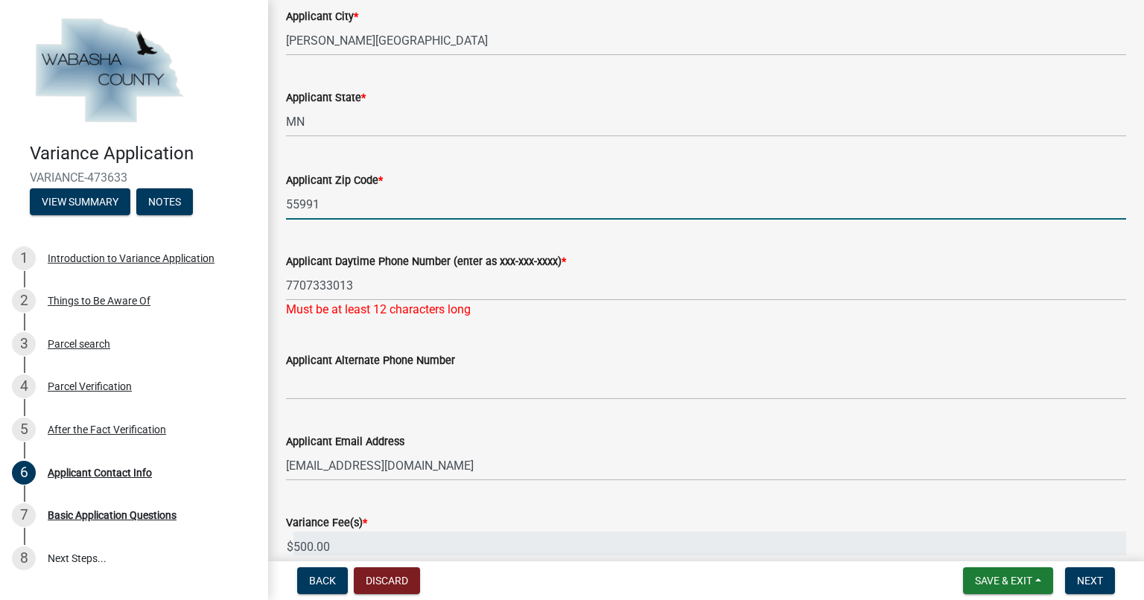
type input "55991"
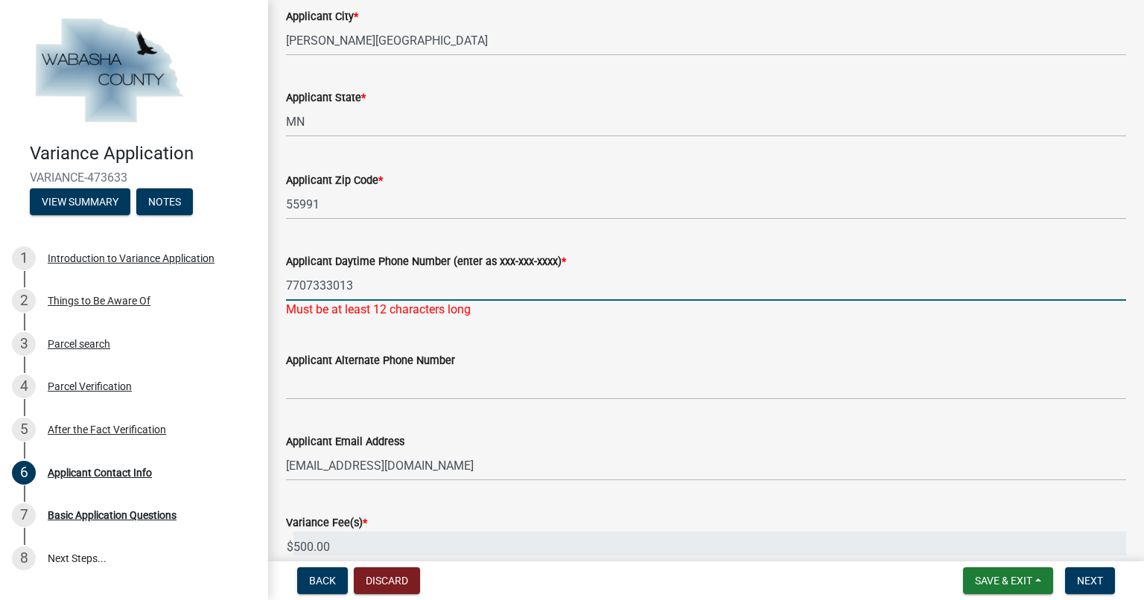
click at [306, 287] on input "7707333013" at bounding box center [706, 285] width 840 height 31
click at [331, 285] on input "770-7333013" at bounding box center [706, 285] width 840 height 31
type input "[PHONE_NUMBER]"
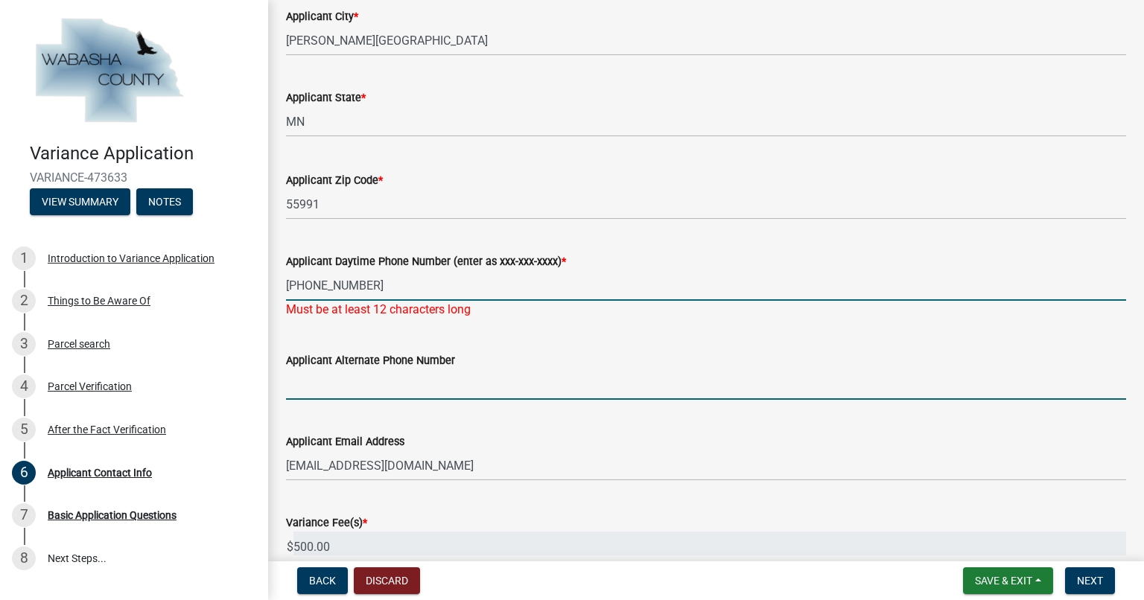
click at [344, 385] on wm-data-entity-input "Applicant Alternate Phone Number" at bounding box center [706, 371] width 840 height 81
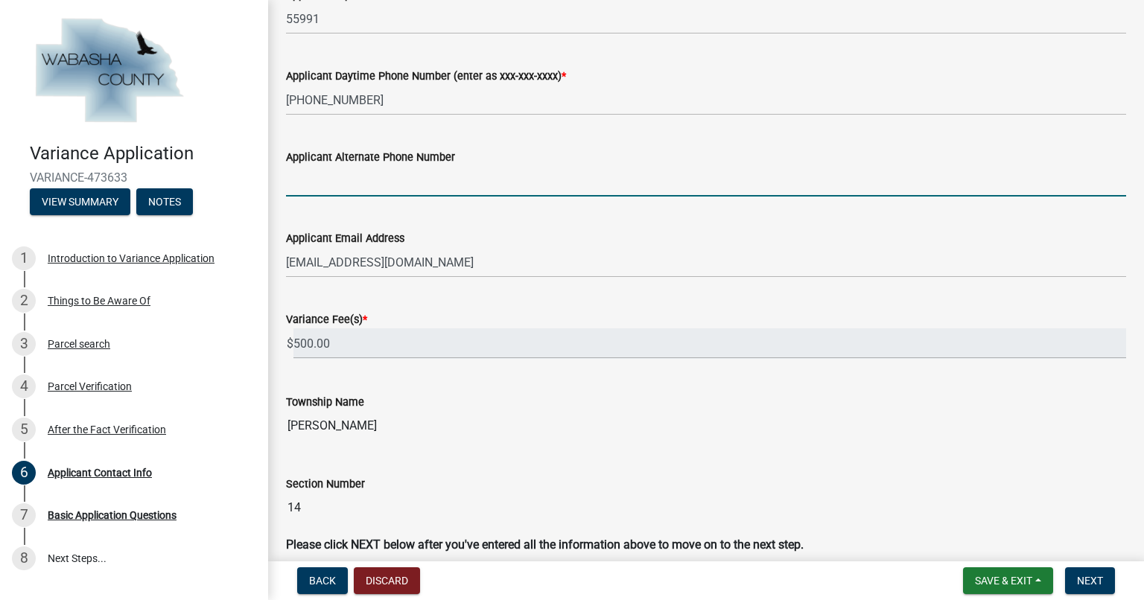
scroll to position [982, 0]
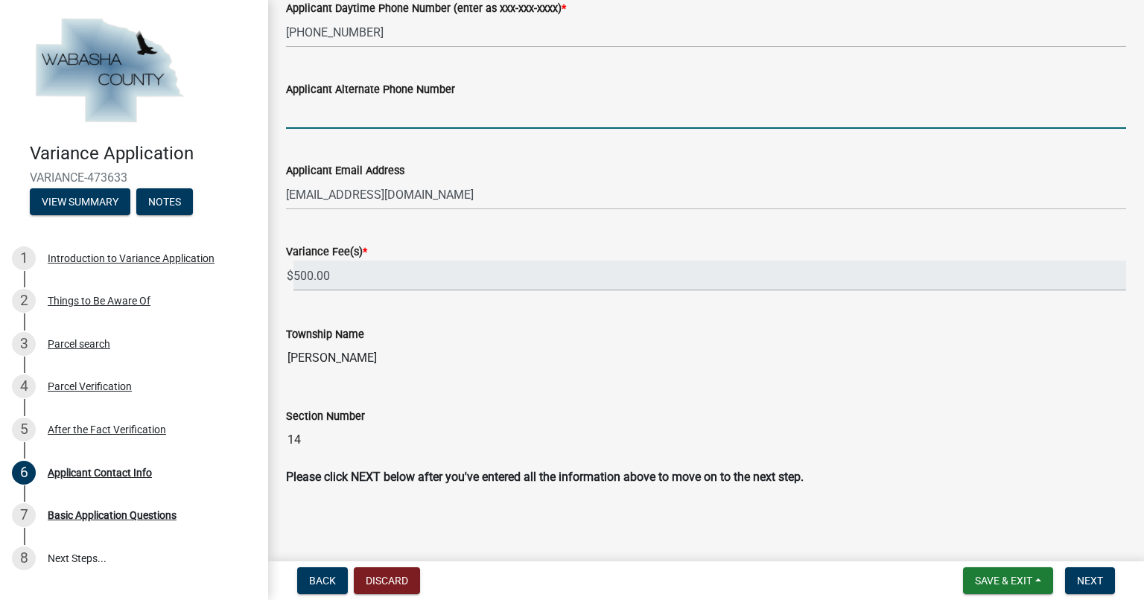
click at [787, 361] on input "[PERSON_NAME]" at bounding box center [706, 358] width 840 height 30
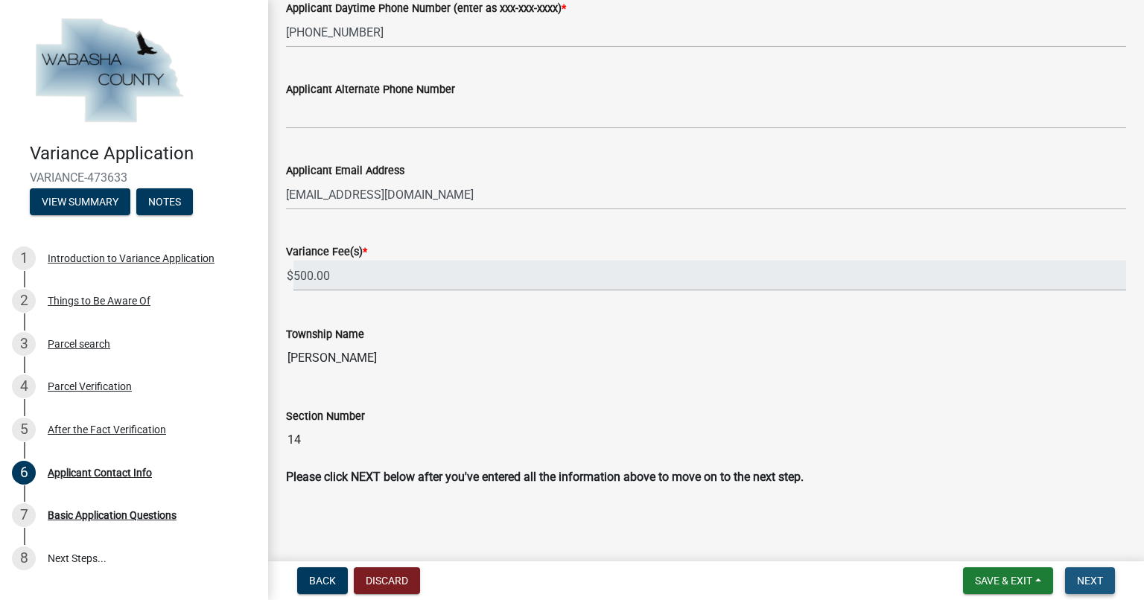
click at [1085, 579] on span "Next" at bounding box center [1090, 581] width 26 height 12
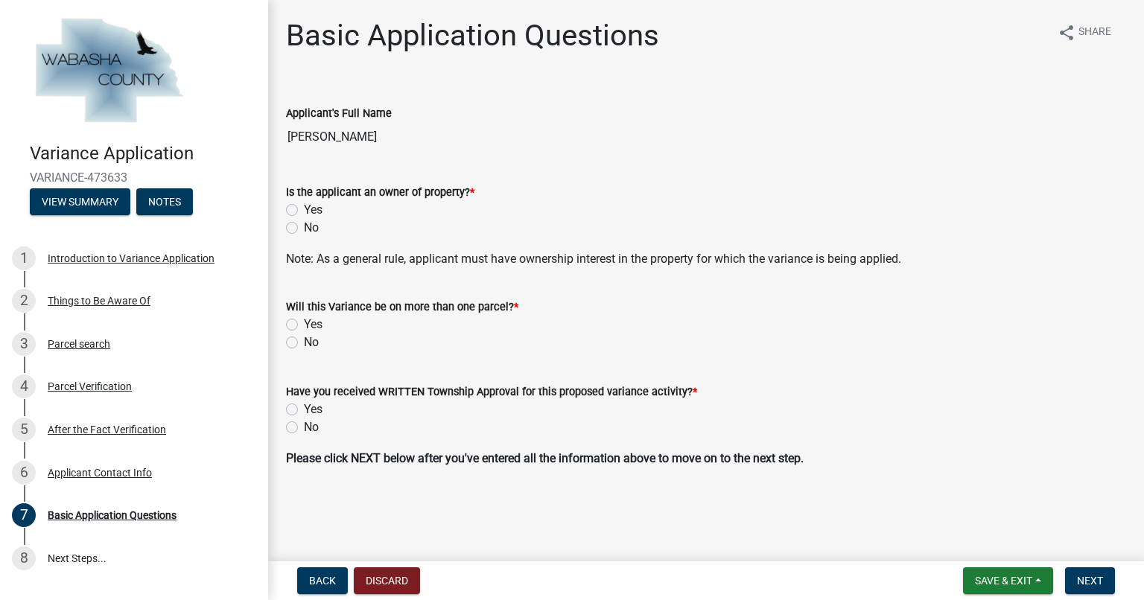
click at [304, 207] on label "Yes" at bounding box center [313, 210] width 19 height 18
click at [304, 207] on input "Yes" at bounding box center [309, 206] width 10 height 10
radio input "true"
click at [304, 343] on label "No" at bounding box center [311, 343] width 15 height 18
click at [304, 343] on input "No" at bounding box center [309, 339] width 10 height 10
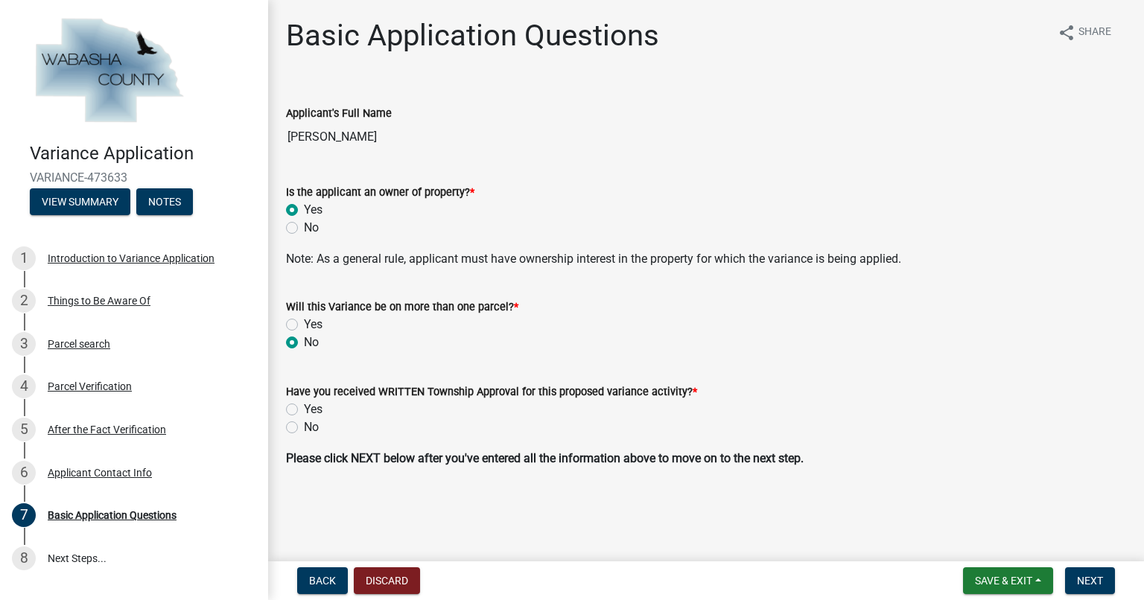
radio input "true"
click at [304, 428] on label "No" at bounding box center [311, 428] width 15 height 18
click at [304, 428] on input "No" at bounding box center [309, 424] width 10 height 10
radio input "true"
click at [1079, 578] on span "Next" at bounding box center [1090, 581] width 26 height 12
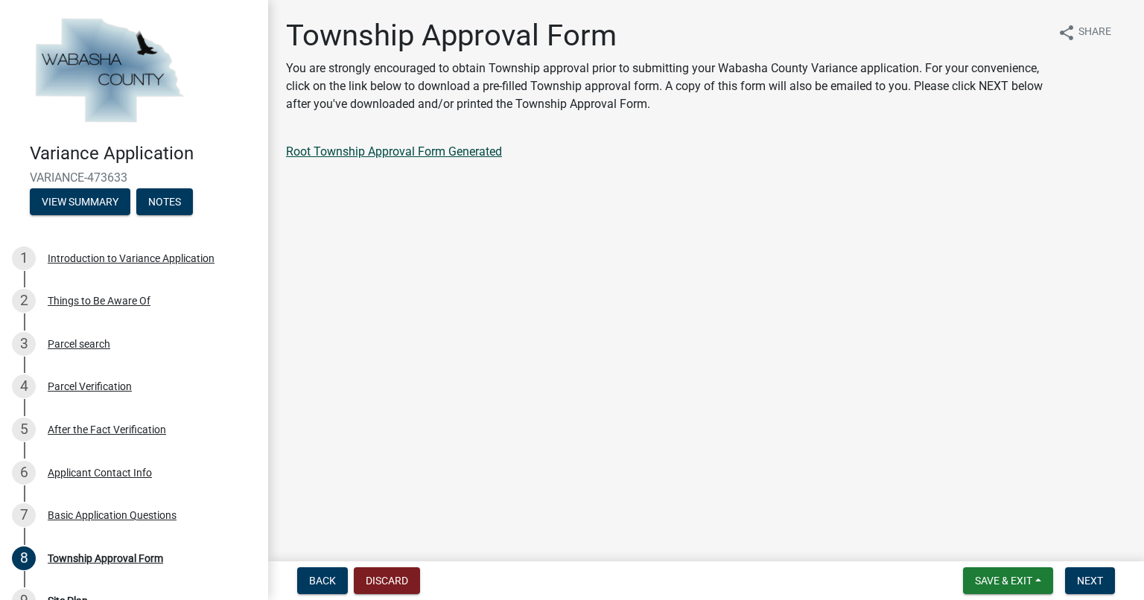
click at [414, 154] on link "Root Township Approval Form Generated" at bounding box center [394, 152] width 216 height 14
click at [1097, 580] on span "Next" at bounding box center [1090, 581] width 26 height 12
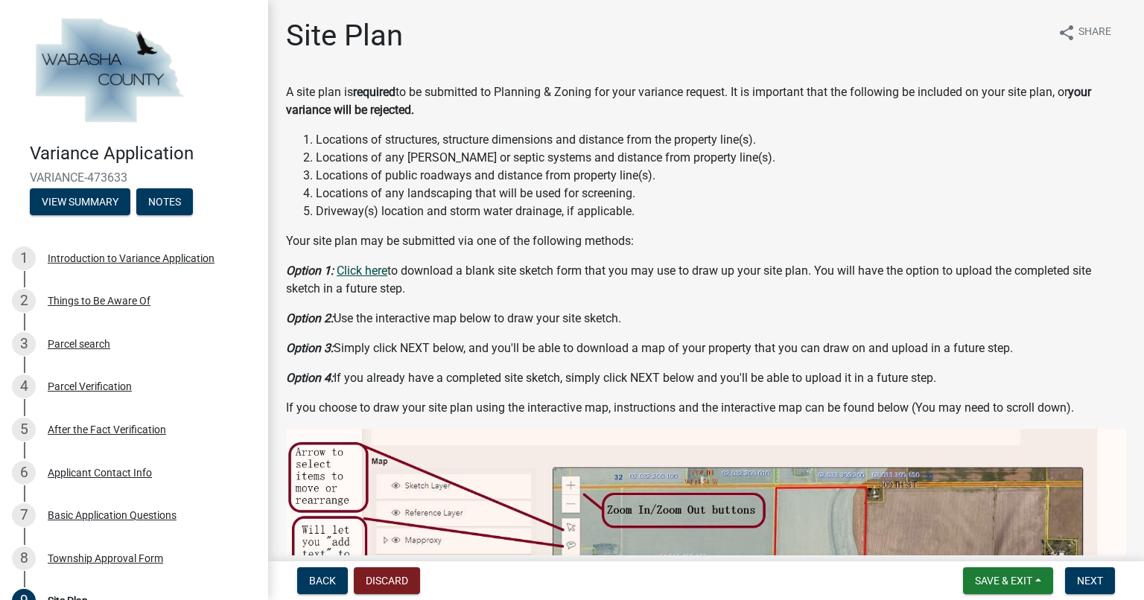
click at [351, 269] on link "Click here" at bounding box center [362, 271] width 51 height 14
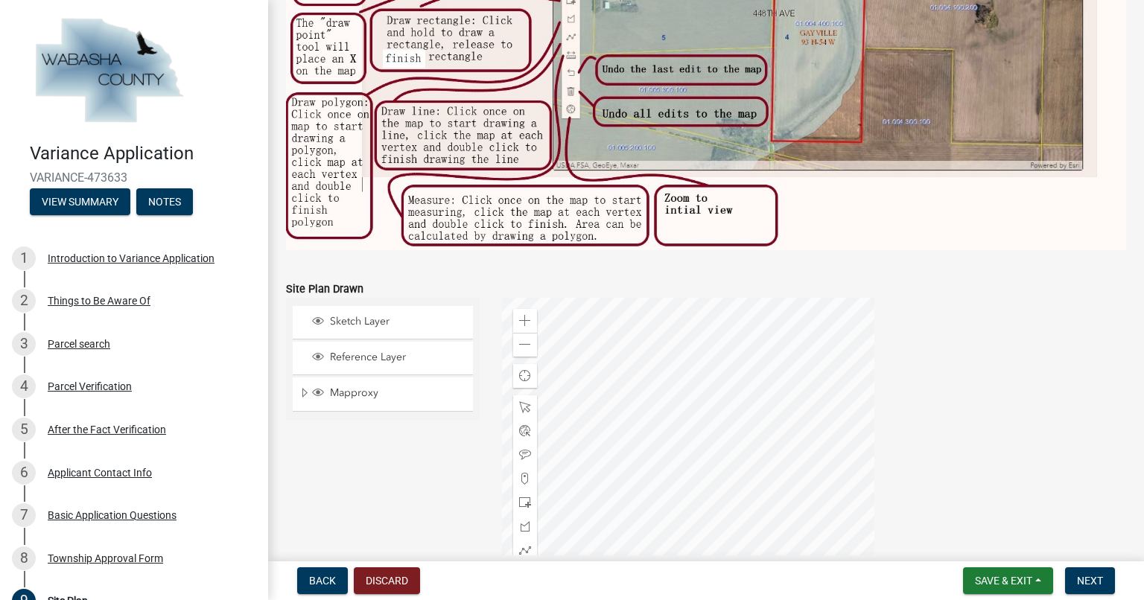
scroll to position [793, 0]
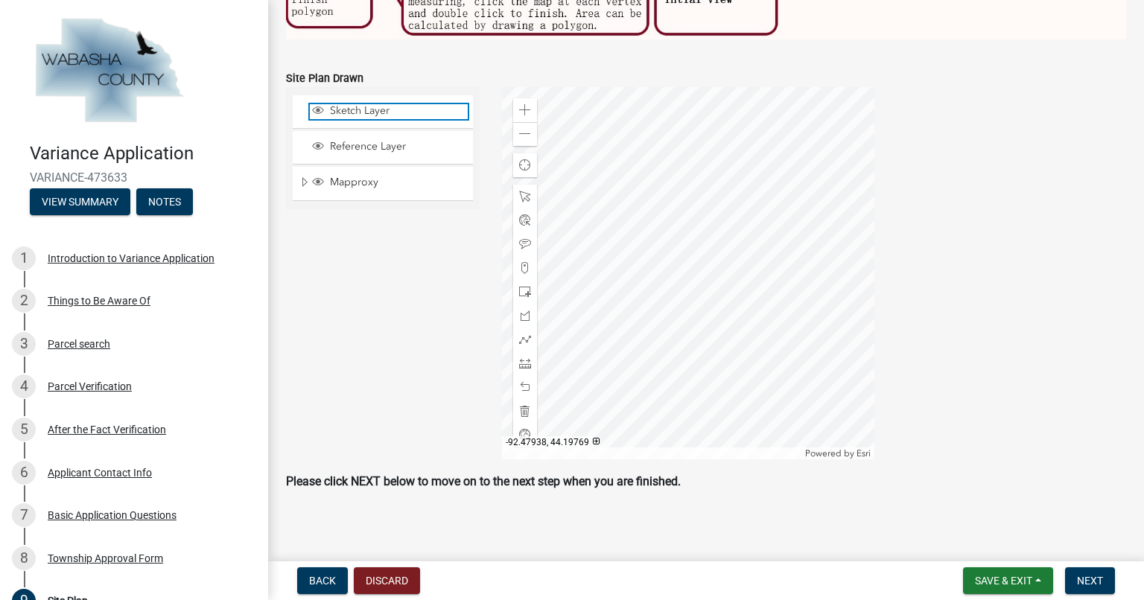
click at [362, 107] on span "Sketch Layer" at bounding box center [397, 110] width 142 height 13
click at [358, 105] on span "Sketch Layer" at bounding box center [397, 110] width 142 height 13
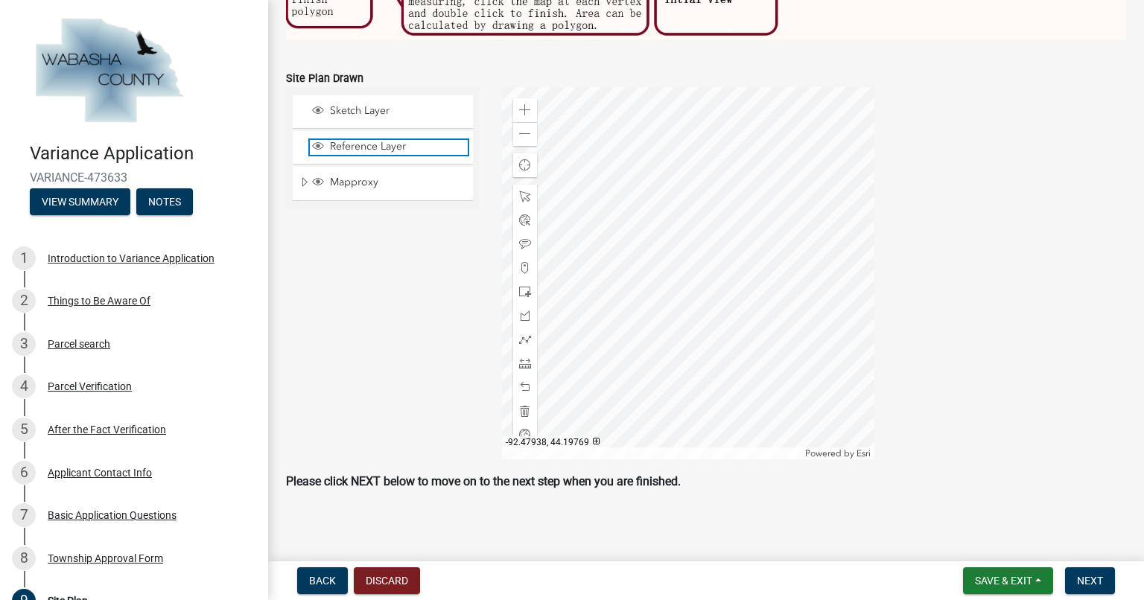
click at [361, 143] on span "Reference Layer" at bounding box center [397, 146] width 142 height 13
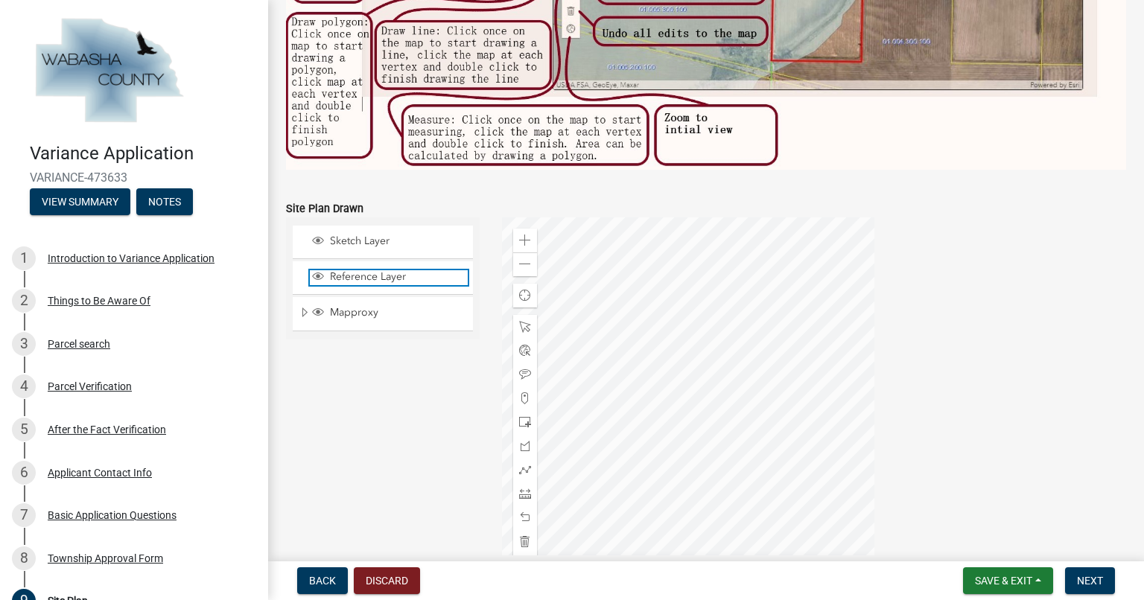
scroll to position [667, 0]
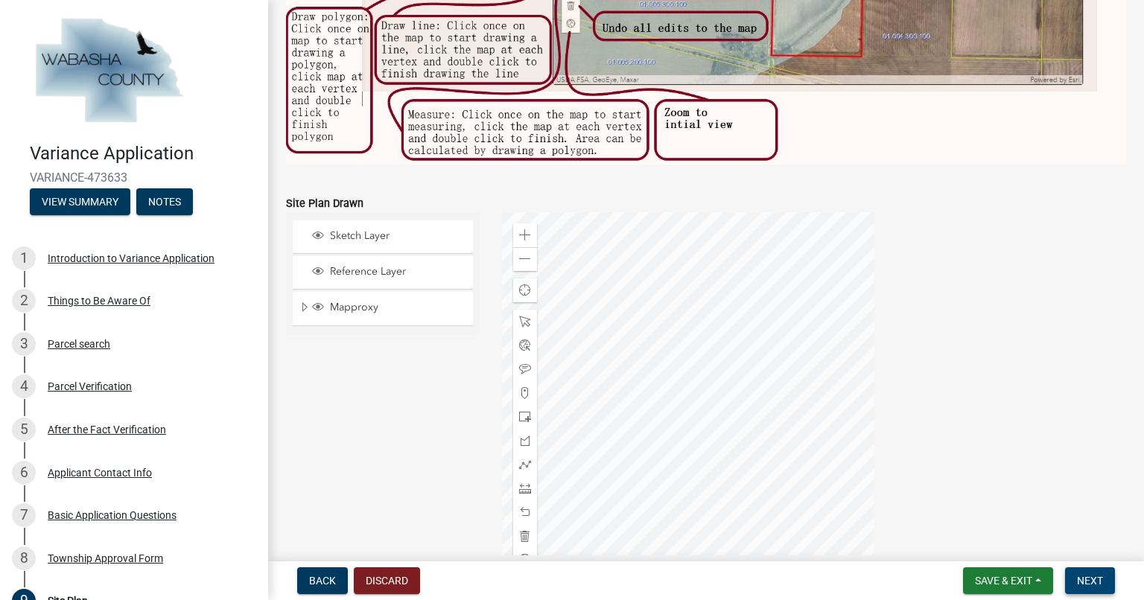
click at [1092, 578] on span "Next" at bounding box center [1090, 581] width 26 height 12
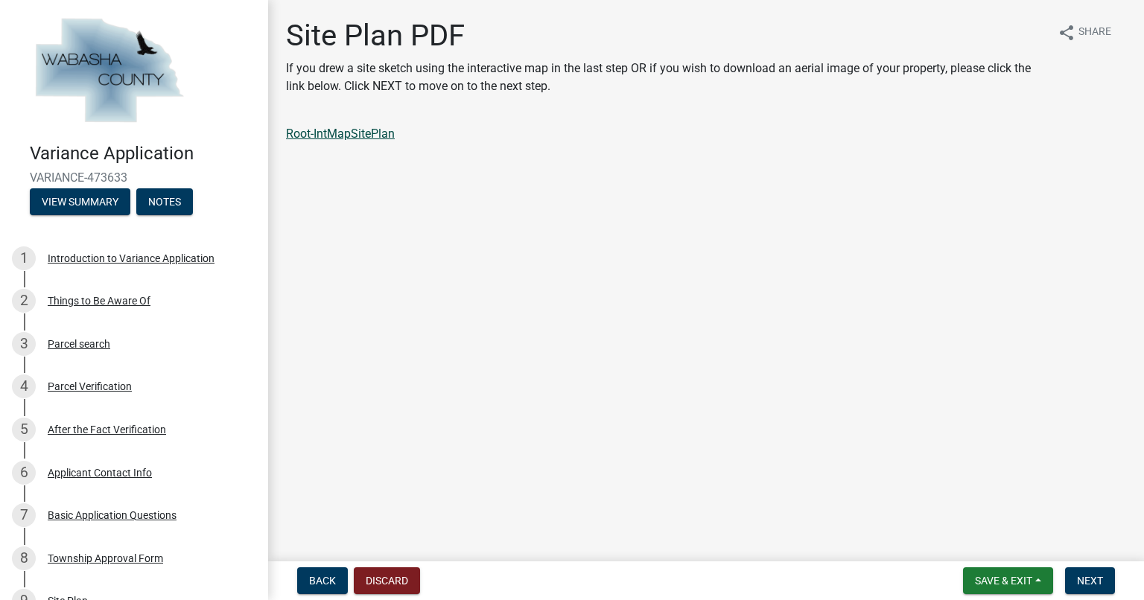
click at [372, 134] on link "Root-IntMapSitePlan" at bounding box center [340, 134] width 109 height 14
click at [1086, 576] on span "Next" at bounding box center [1090, 581] width 26 height 12
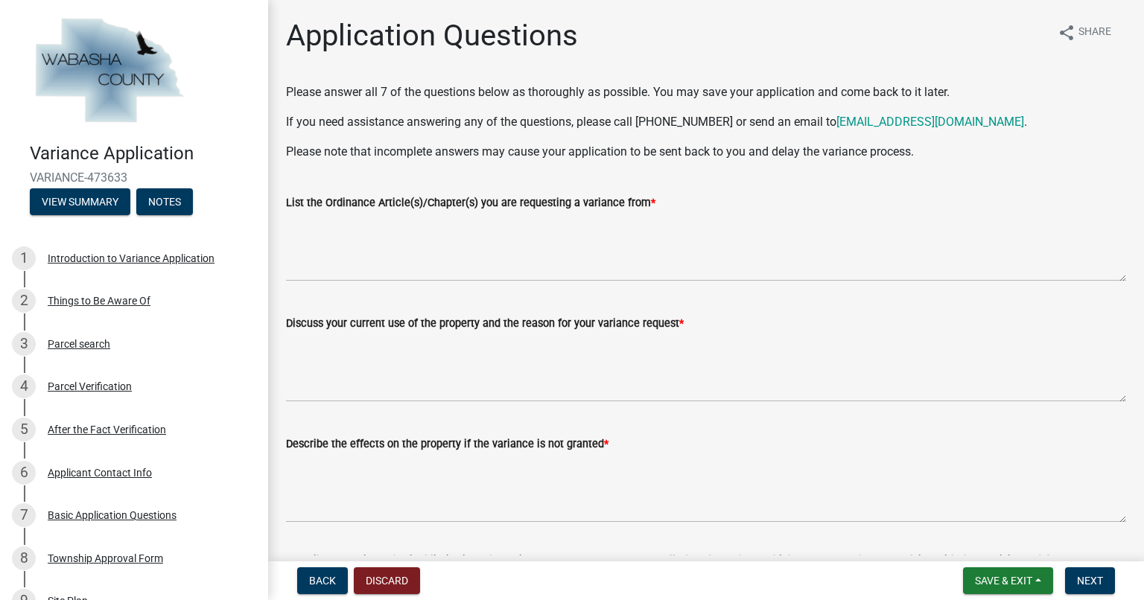
click at [651, 200] on span "*" at bounding box center [653, 203] width 4 height 13
click at [644, 212] on textarea "List the Ordinance Article(s)/Chapter(s) you are requesting a variance from *" at bounding box center [706, 247] width 840 height 70
click at [651, 200] on span "*" at bounding box center [653, 203] width 4 height 13
click at [644, 212] on textarea "List the Ordinance Article(s)/Chapter(s) you are requesting a variance from *" at bounding box center [706, 247] width 840 height 70
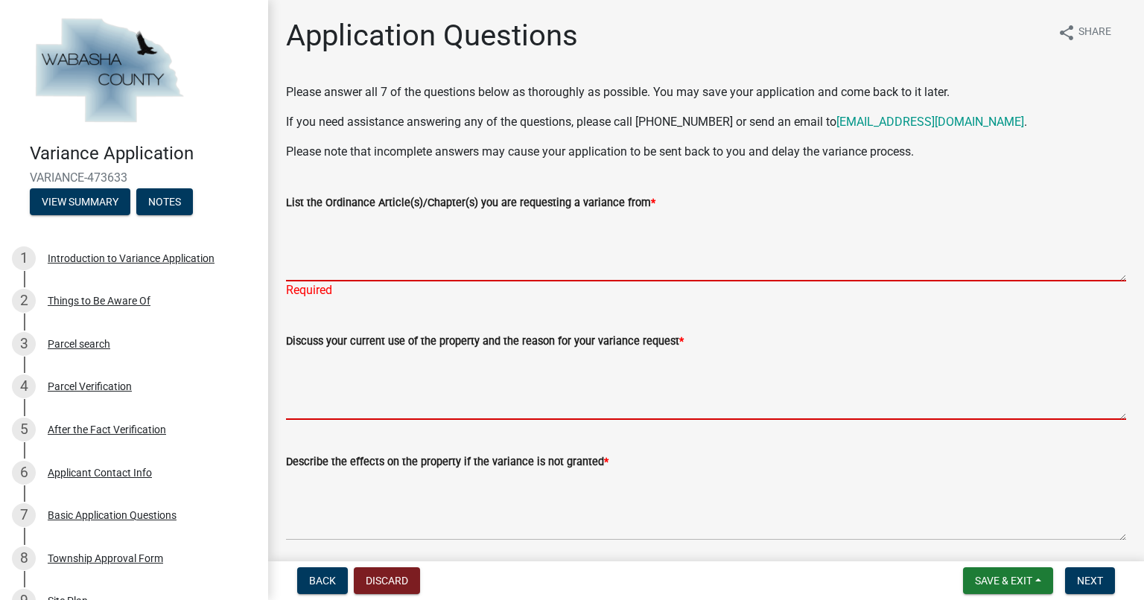
click at [390, 414] on textarea "Discuss your current use of the property and the reason for your variance reque…" at bounding box center [706, 385] width 840 height 70
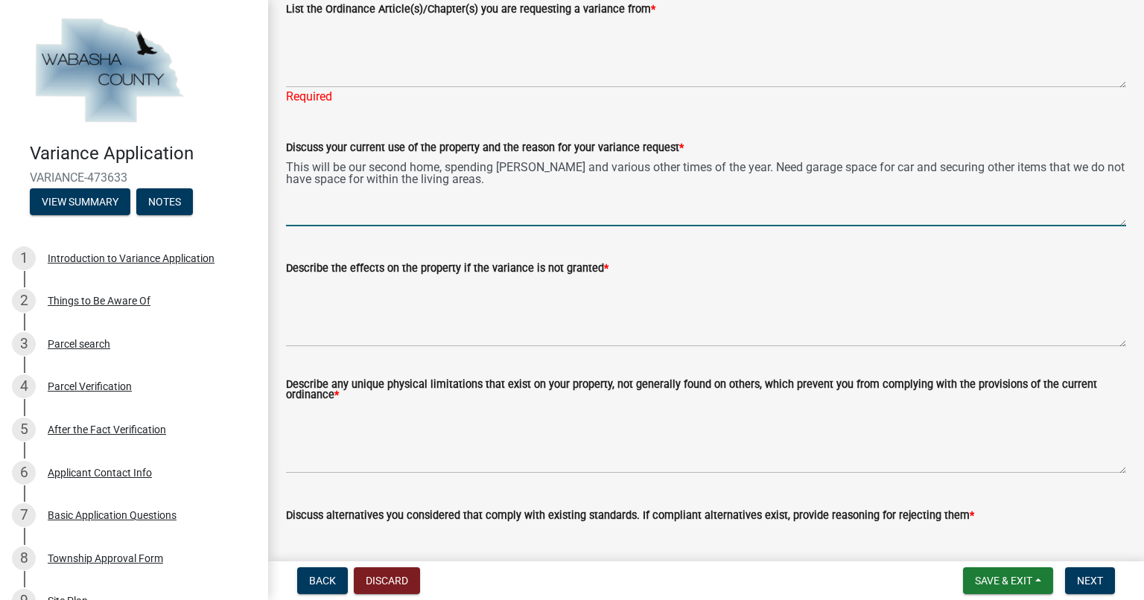
scroll to position [197, 0]
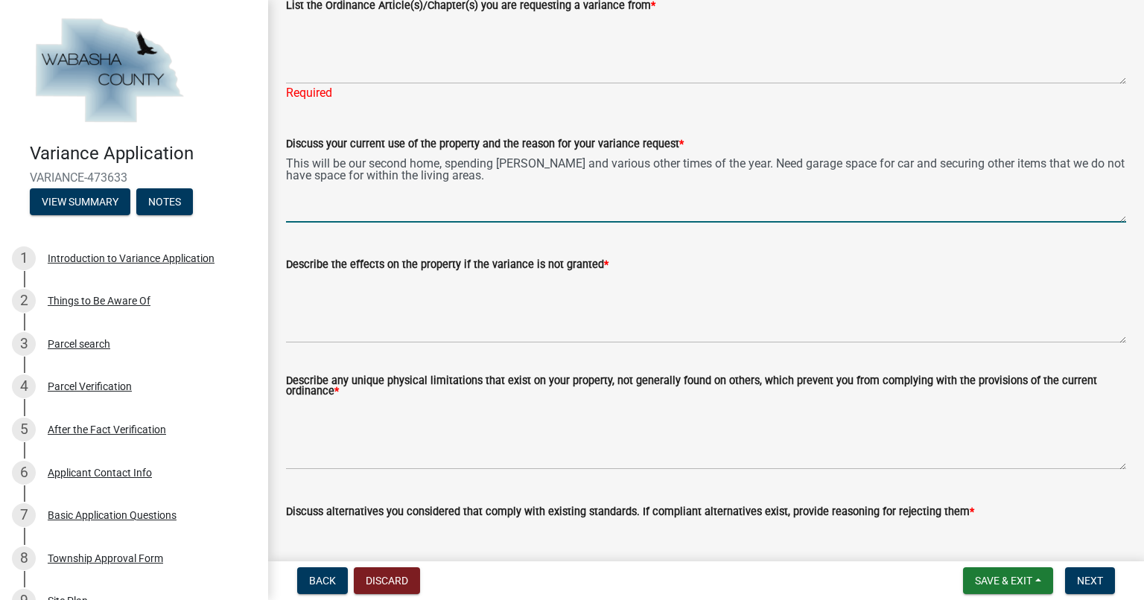
type textarea "This will be our second home, spending [PERSON_NAME] and various other times of…"
click at [352, 316] on textarea "Describe the effects on the property if the variance is not granted *" at bounding box center [706, 308] width 840 height 70
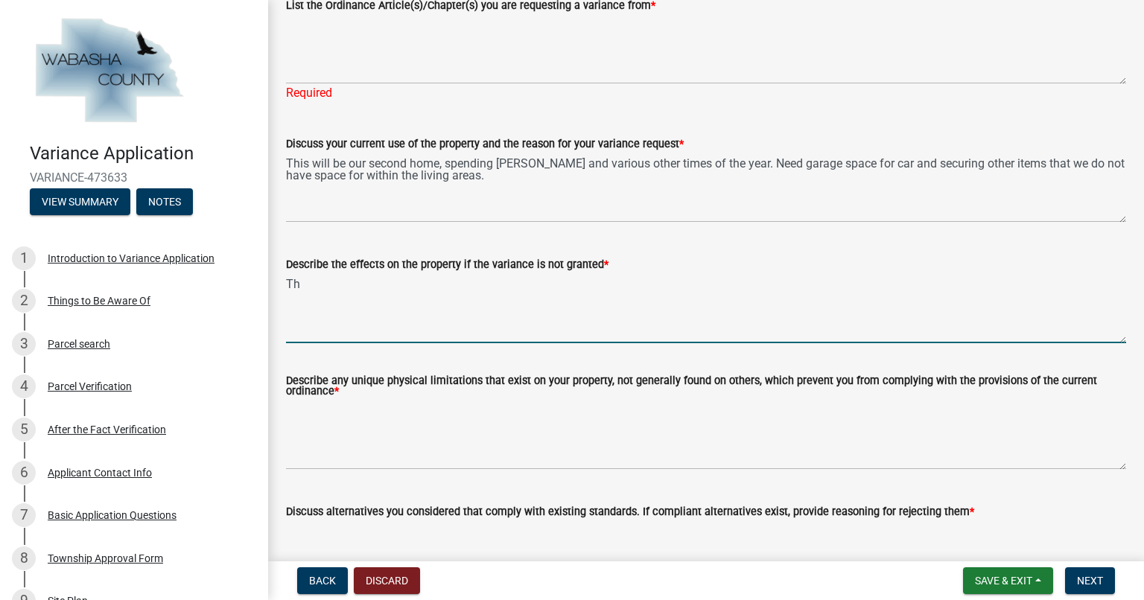
type textarea "T"
type textarea "We need to find some way to make the area more usable and improve the livable a…"
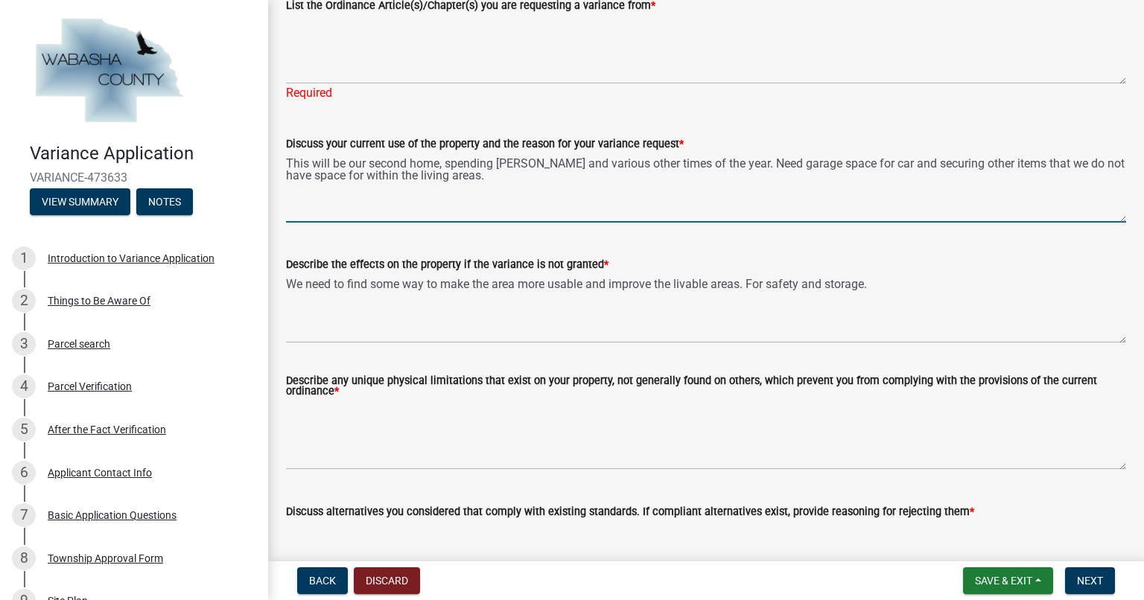
click at [504, 178] on textarea "This will be our second home, spending [PERSON_NAME] and various other times of…" at bounding box center [706, 188] width 840 height 70
type textarea "This will be our second home, spending [PERSON_NAME] and various other times of…"
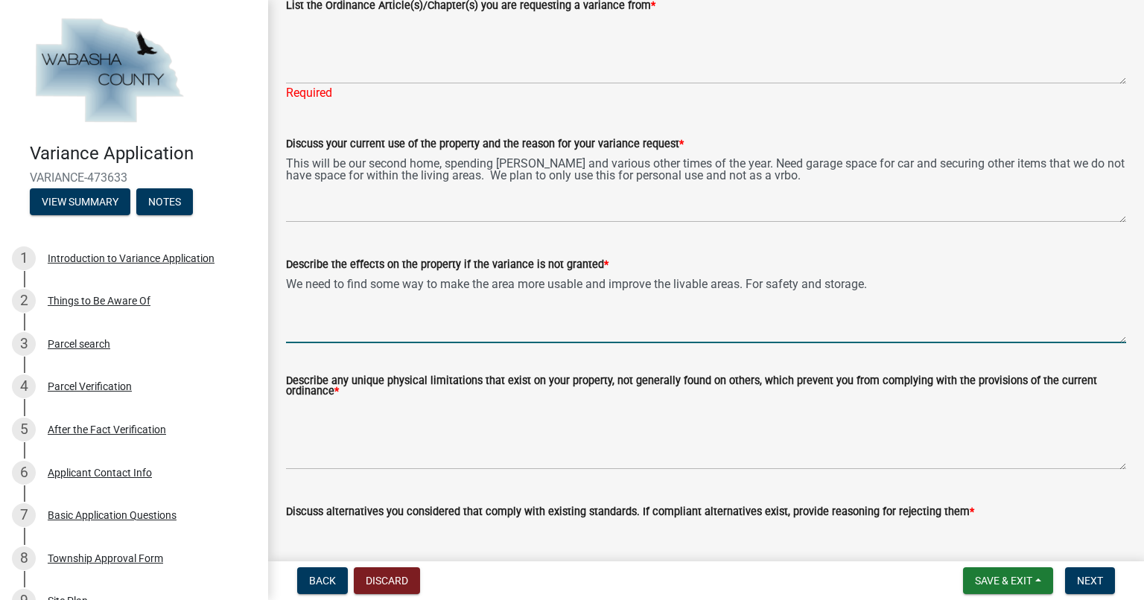
click at [885, 282] on textarea "We need to find some way to make the area more usable and improve the livable a…" at bounding box center [706, 308] width 840 height 70
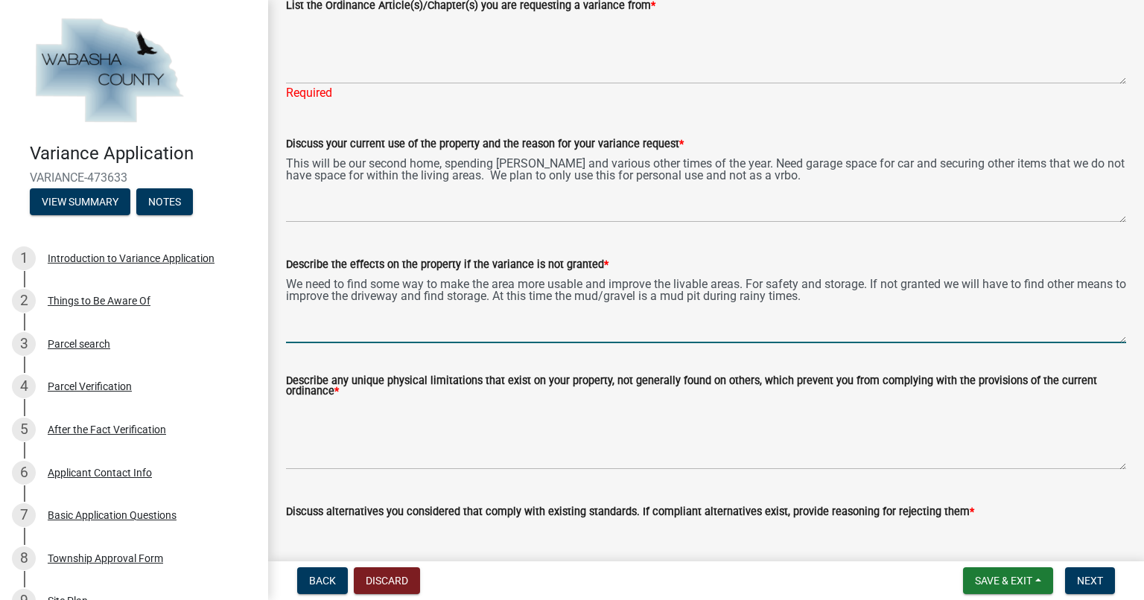
type textarea "We need to find some way to make the area more usable and improve the livable a…"
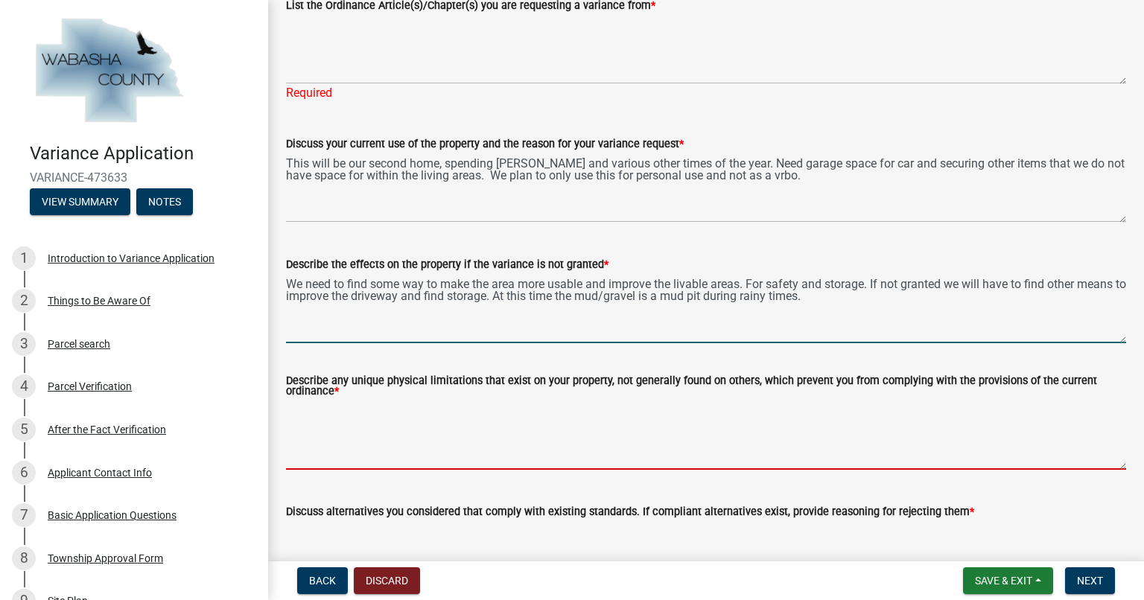
click at [345, 427] on textarea "Describe any unique physical limitations that exist on your property, not gener…" at bounding box center [706, 435] width 840 height 70
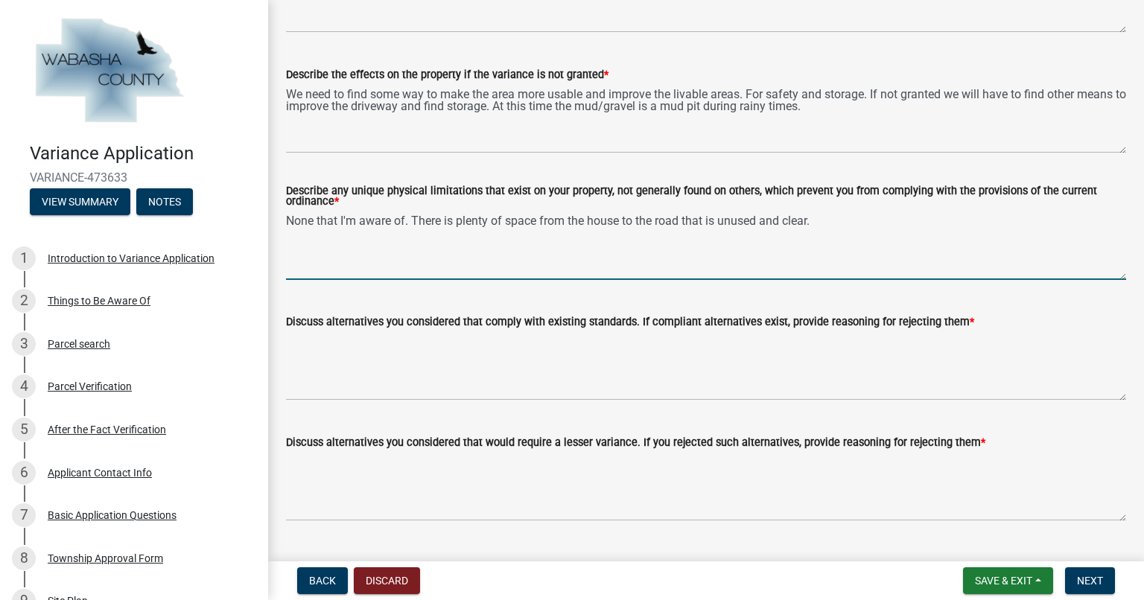
scroll to position [423, 0]
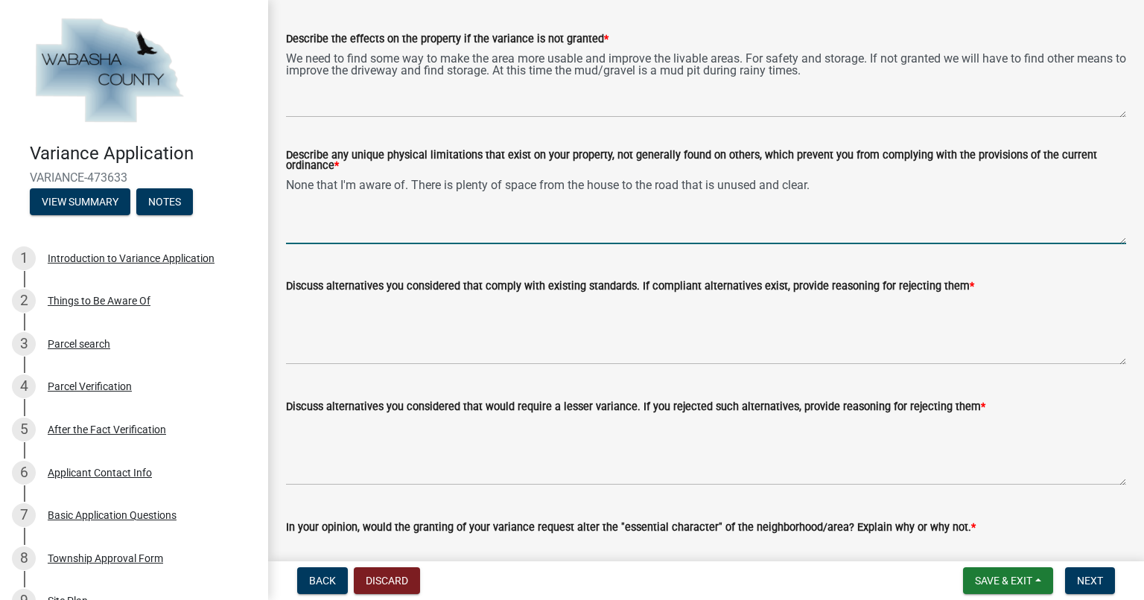
type textarea "None that I'm aware of. There is plenty of space from the house to the road tha…"
click at [646, 332] on textarea "Discuss alternatives you considered that comply with existing standards. If com…" at bounding box center [706, 330] width 840 height 70
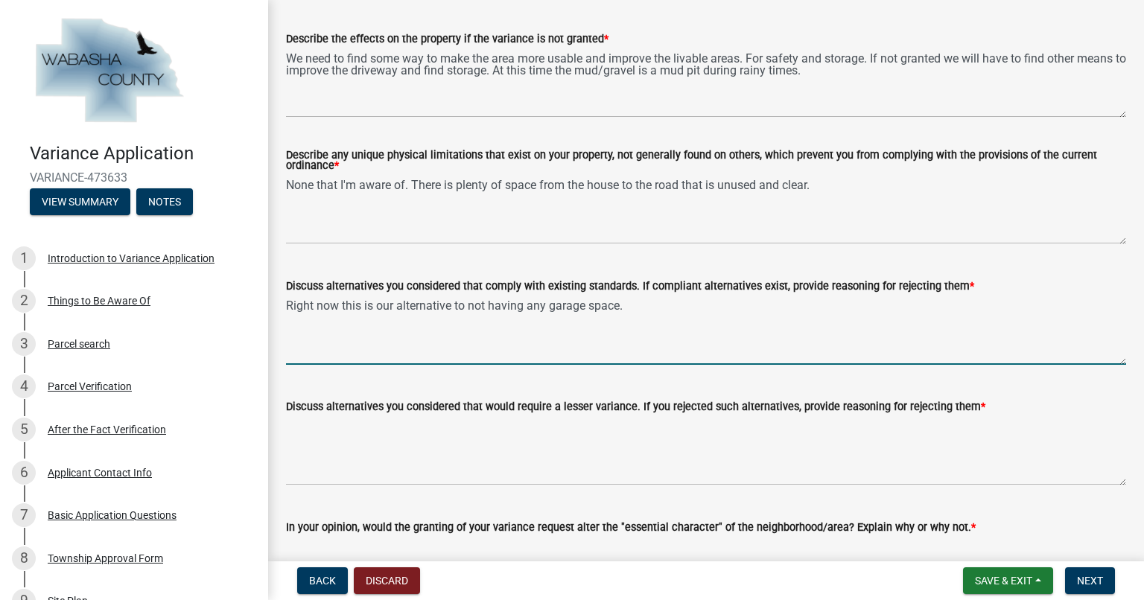
click at [399, 310] on textarea "Right now this is our alternative to not having any garage space." at bounding box center [706, 330] width 840 height 70
click at [670, 308] on textarea "Right now this is our only alternative to not having any garage space." at bounding box center [706, 330] width 840 height 70
type textarea "Right now this is our only alternative to not having any garage space. Our curr…"
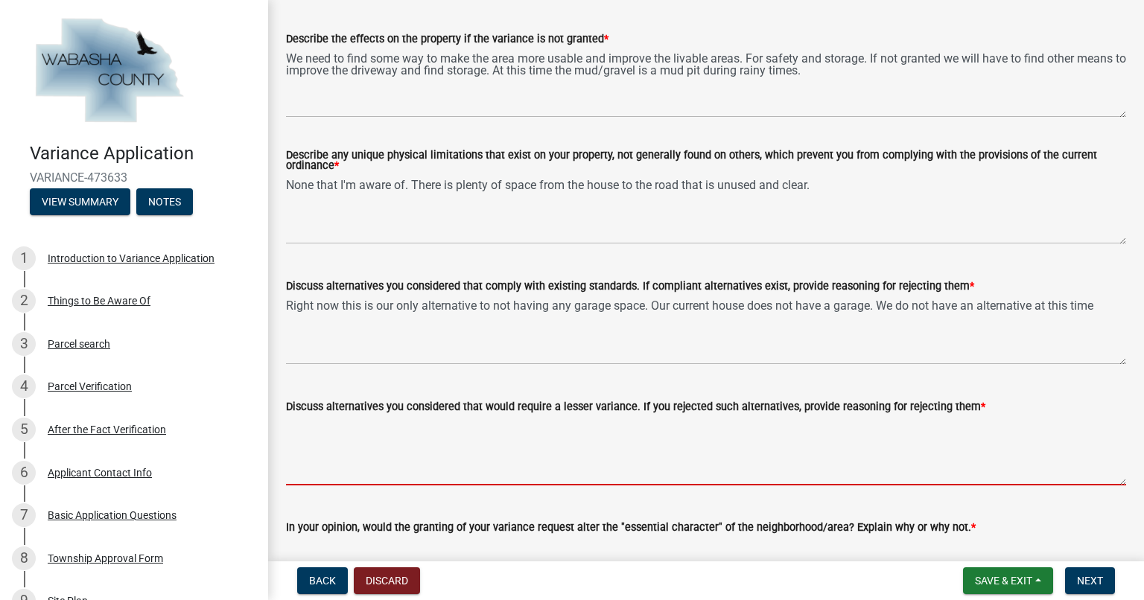
click at [404, 450] on textarea "Discuss alternatives you considered that would require a lesser variance. If yo…" at bounding box center [706, 451] width 840 height 70
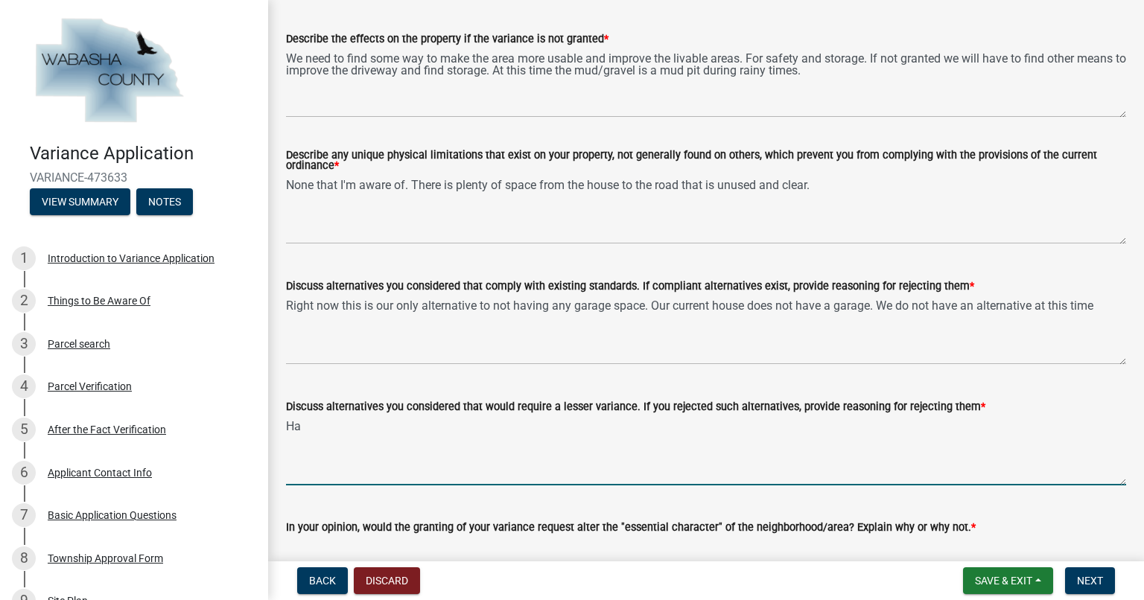
click at [404, 450] on textarea "Ha" at bounding box center [706, 451] width 840 height 70
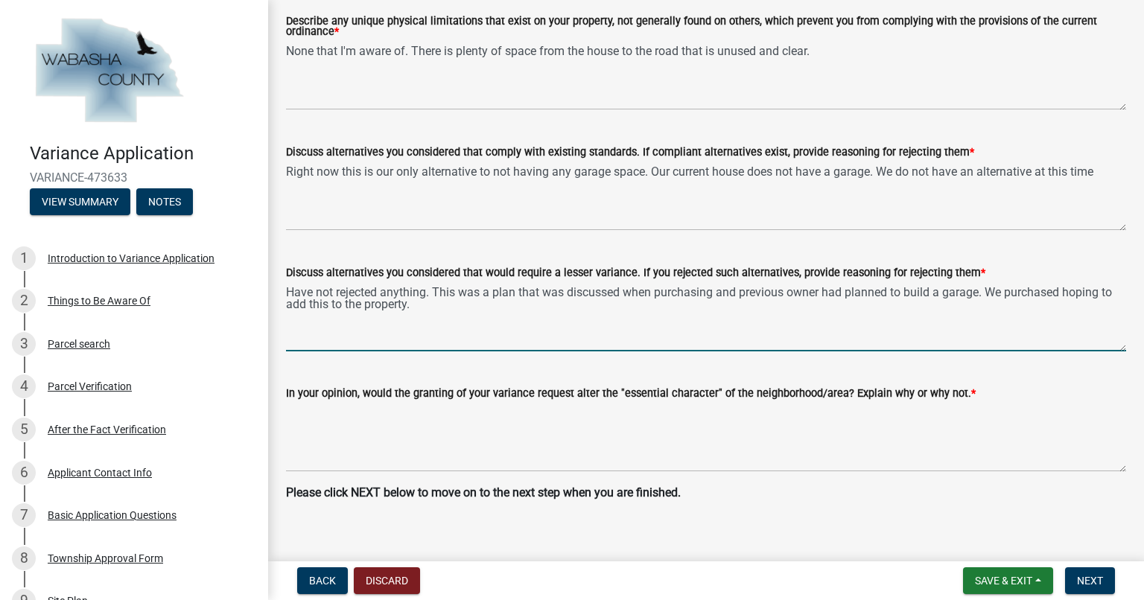
scroll to position [574, 0]
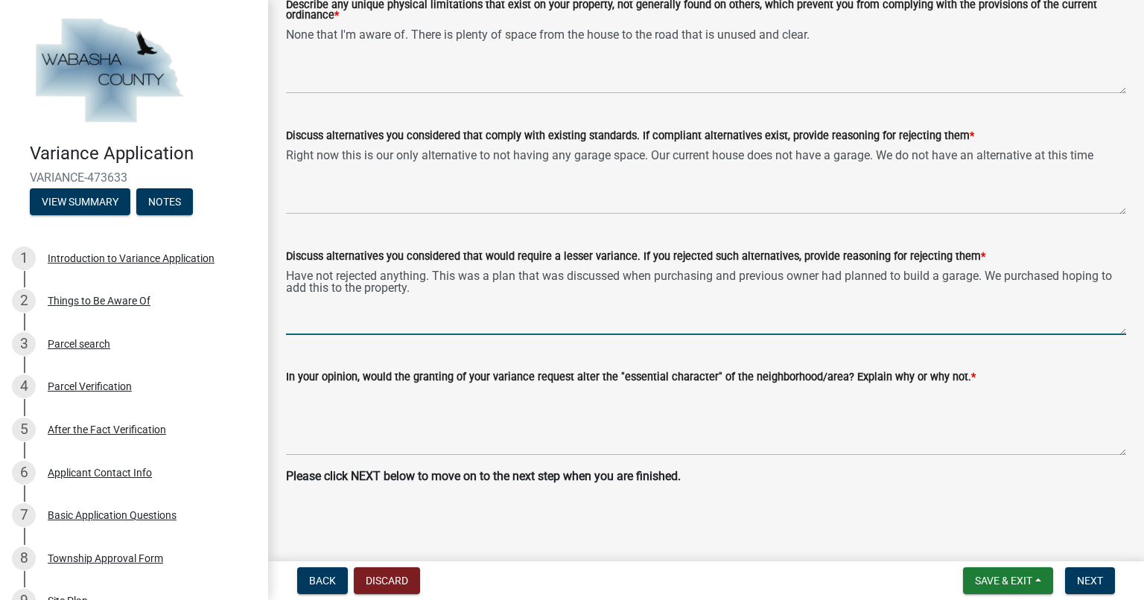
type textarea "Have not rejected anything. This was a plan that was discussed when purchasing …"
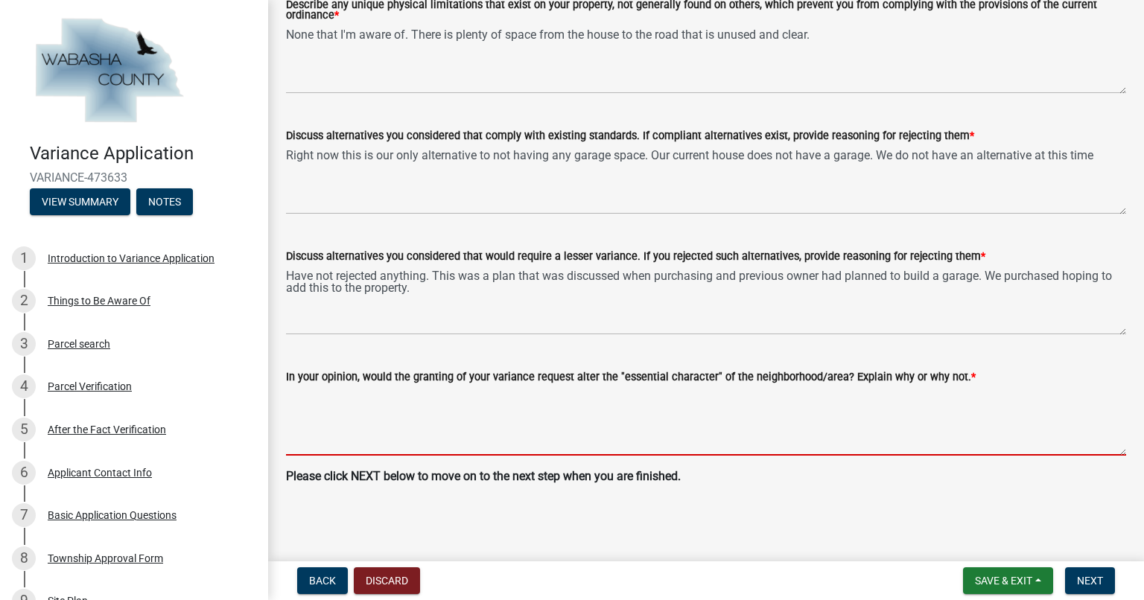
click at [367, 434] on textarea "In your opinion, would the granting of your variance request alter the "essenti…" at bounding box center [706, 421] width 840 height 70
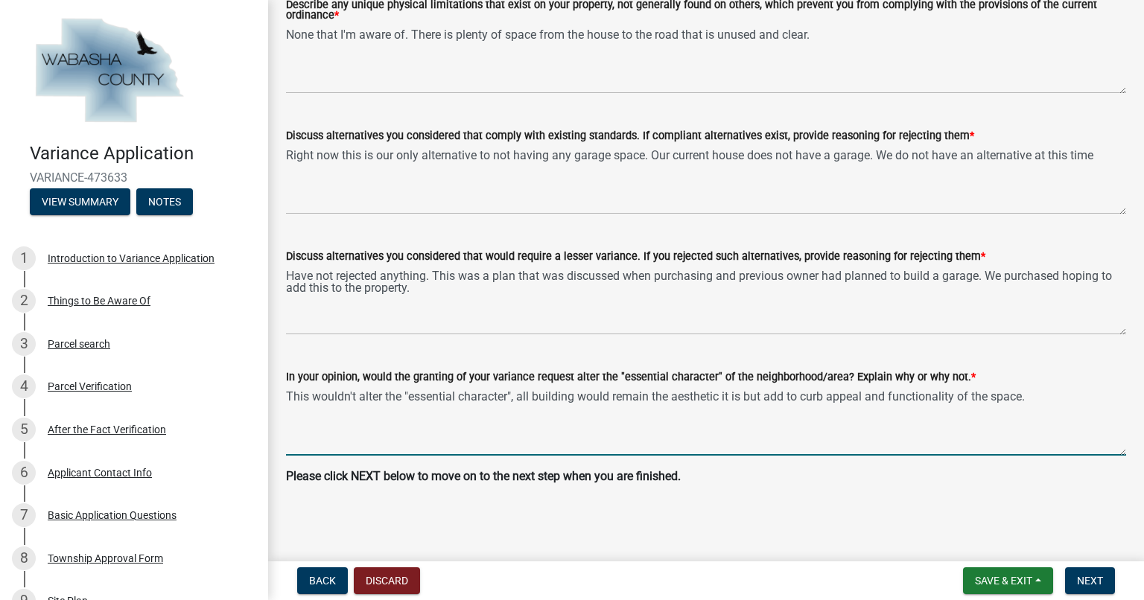
click at [1036, 397] on textarea "This wouldn't alter the "essential character", all building would remain the ae…" at bounding box center [706, 421] width 840 height 70
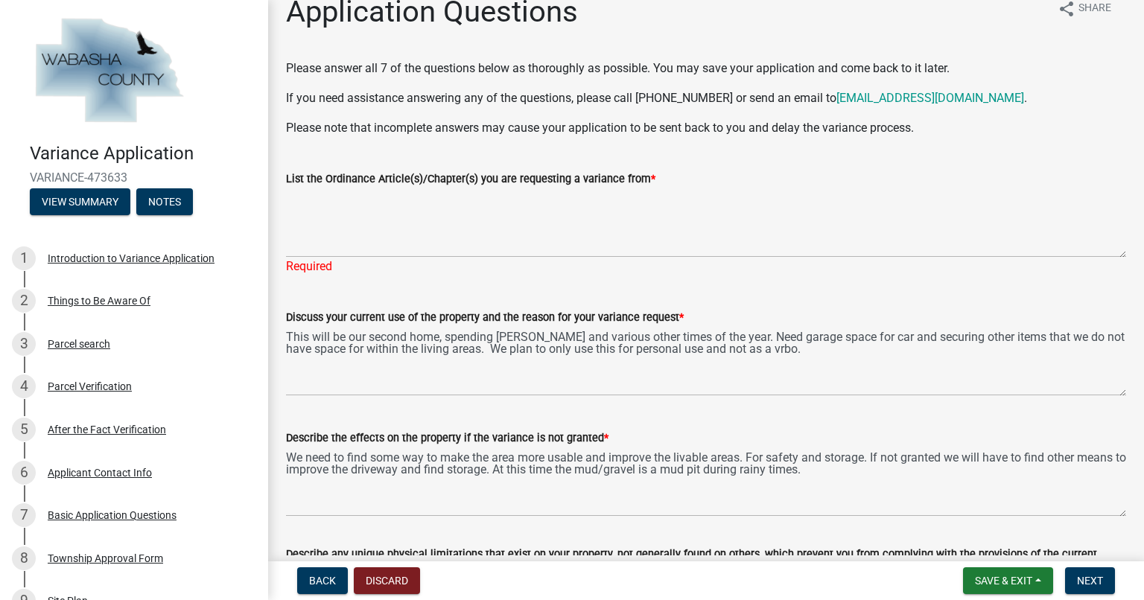
scroll to position [0, 0]
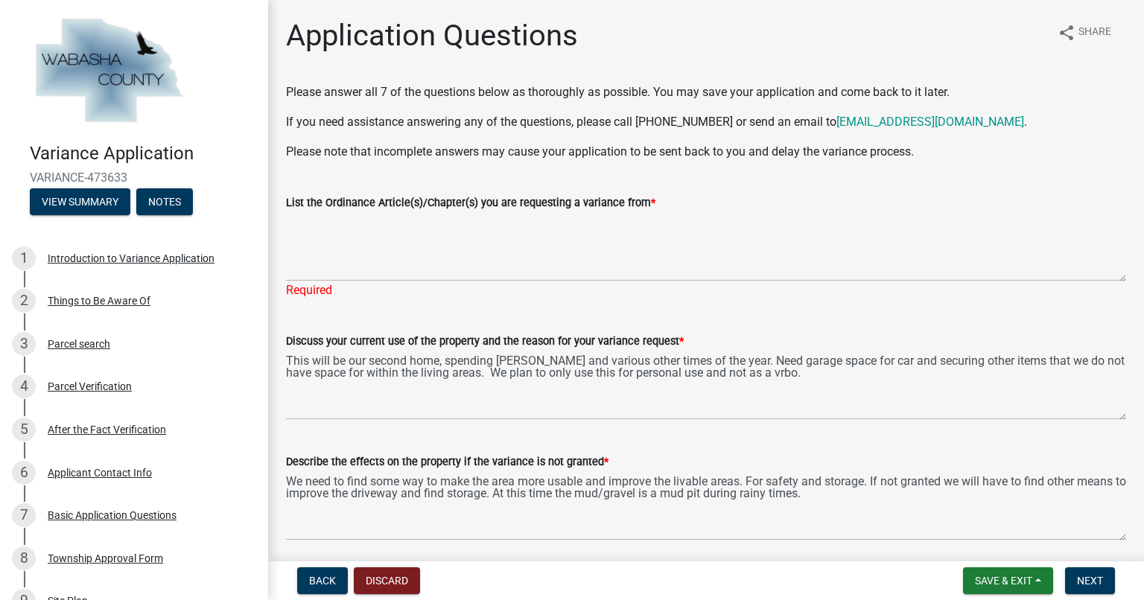
type textarea "This wouldn't alter the "essential character", all building would remain the ae…"
drag, startPoint x: 640, startPoint y: 203, endPoint x: 325, endPoint y: 203, distance: 315.1
click at [325, 203] on label "List the Ordinance Article(s)/Chapter(s) you are requesting a variance from *" at bounding box center [470, 203] width 369 height 10
drag, startPoint x: 325, startPoint y: 203, endPoint x: 343, endPoint y: 203, distance: 17.9
copy label "Ordinance Article(s)/Chapter(s) you are requesting a variance from"
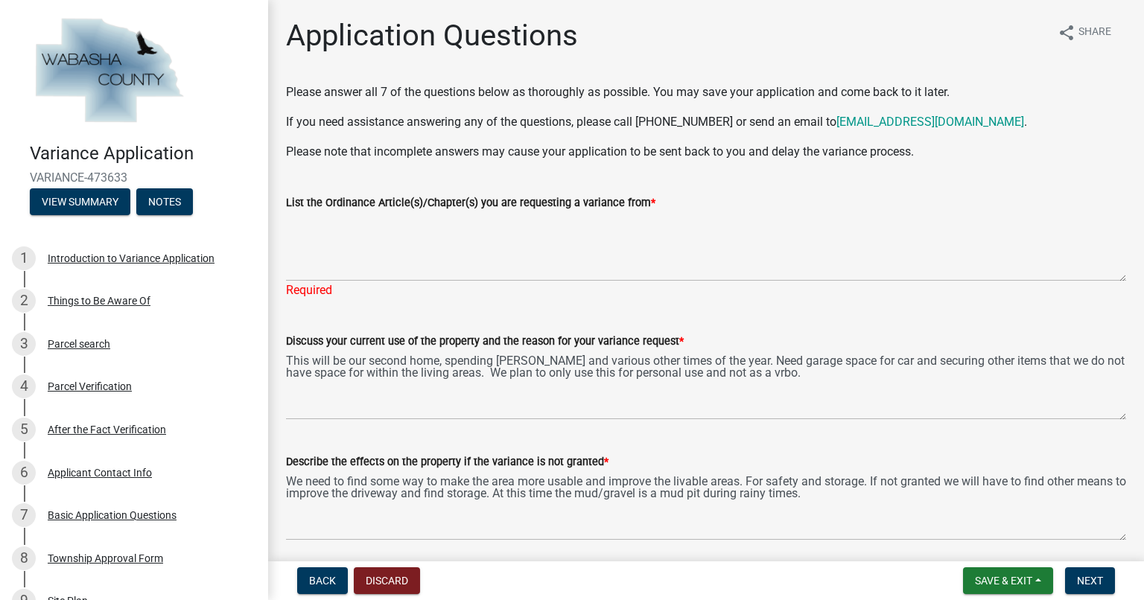
click at [632, 131] on div "Please answer all 7 of the questions below as thoroughly as possible. You may s…" at bounding box center [706, 121] width 840 height 77
click at [399, 153] on p "Please note that incomplete answers may cause your application to be sent back …" at bounding box center [706, 152] width 840 height 18
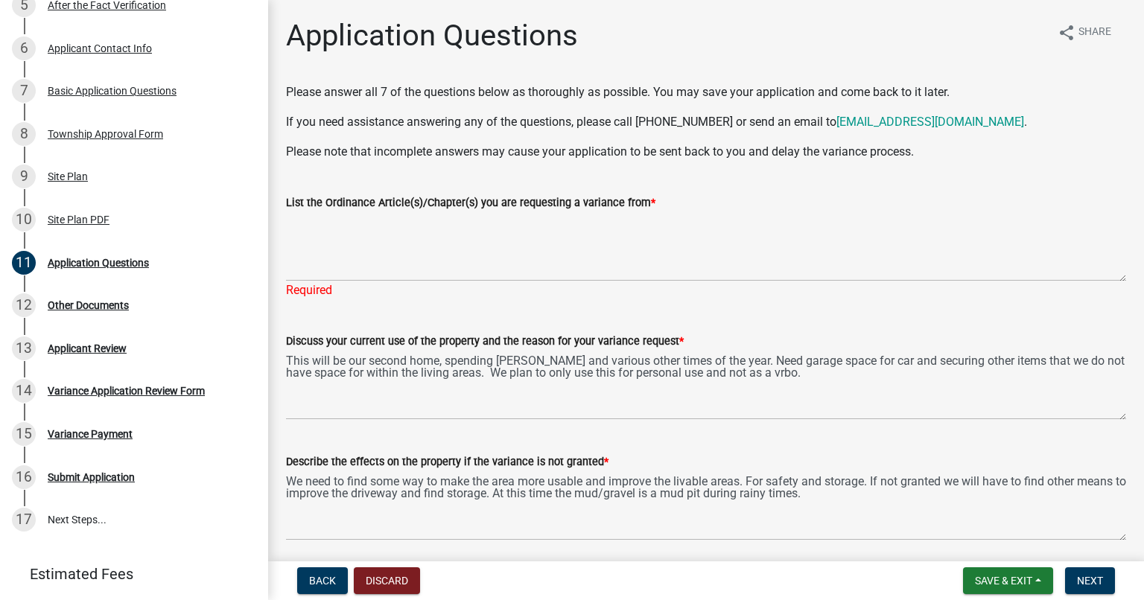
scroll to position [413, 0]
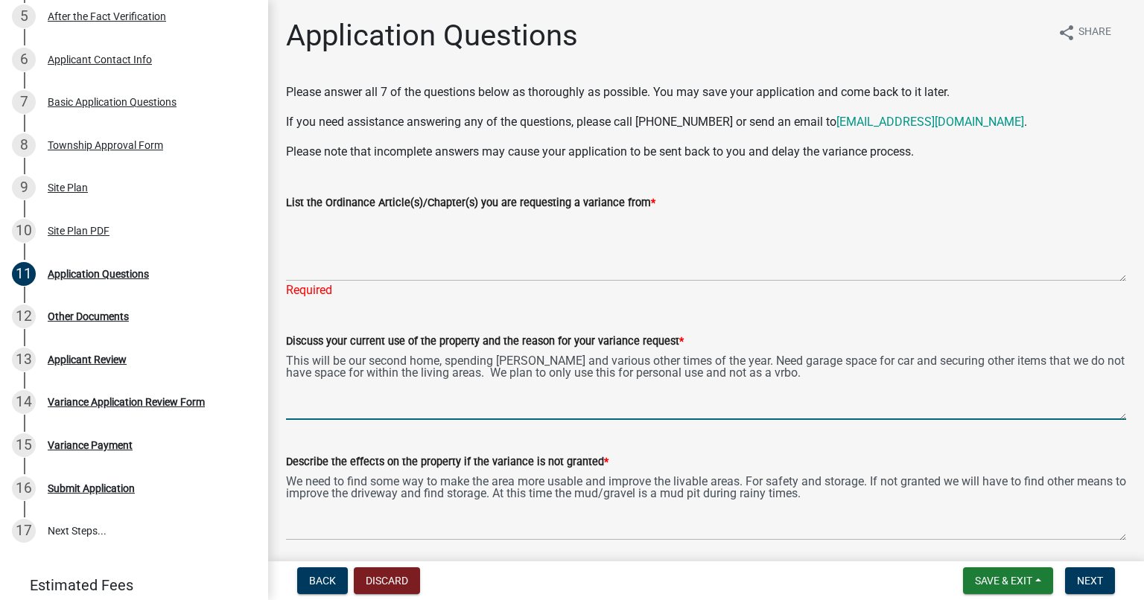
click at [734, 361] on textarea "This will be our second home, spending [PERSON_NAME] and various other times of…" at bounding box center [706, 385] width 840 height 70
type textarea "This will be our second home, spending [PERSON_NAME] and various other times of…"
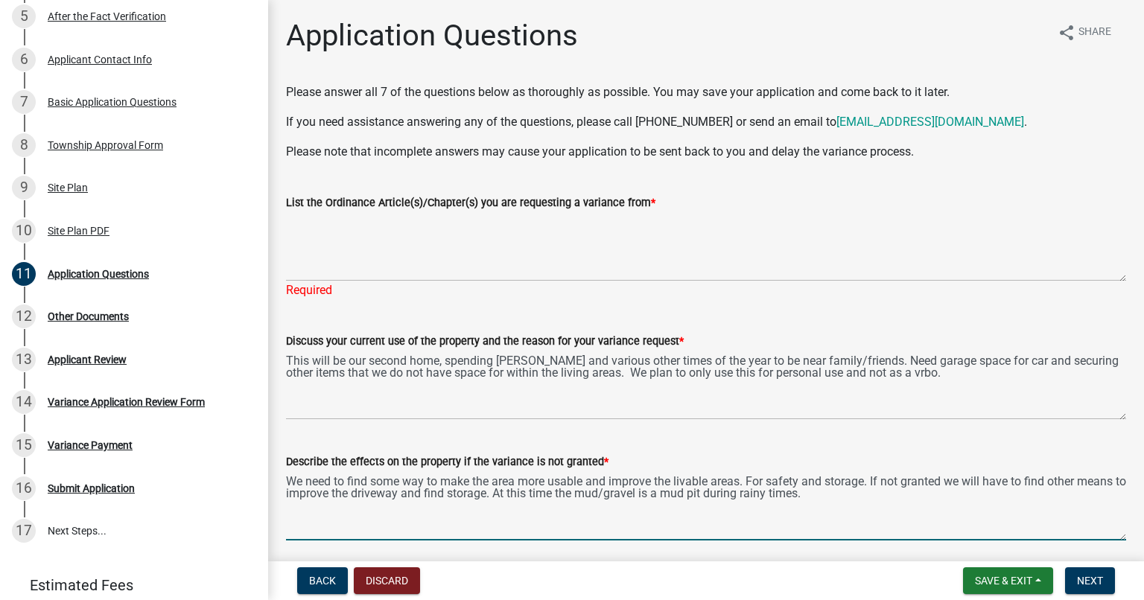
click at [865, 496] on textarea "We need to find some way to make the area more usable and improve the livable a…" at bounding box center [706, 506] width 840 height 70
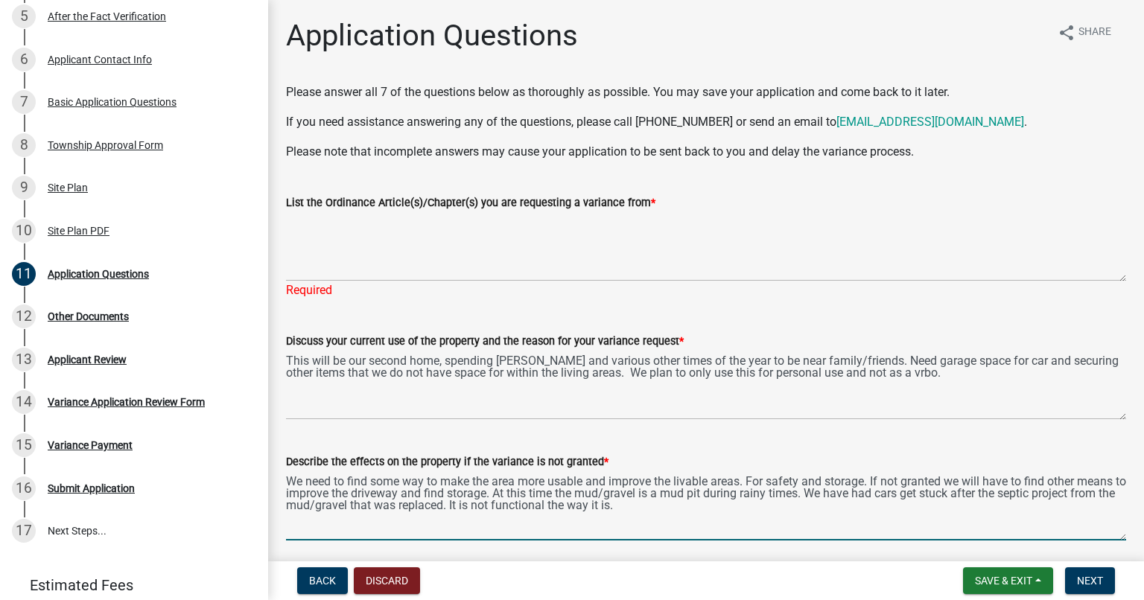
type textarea "We need to find some way to make the area more usable and improve the livable a…"
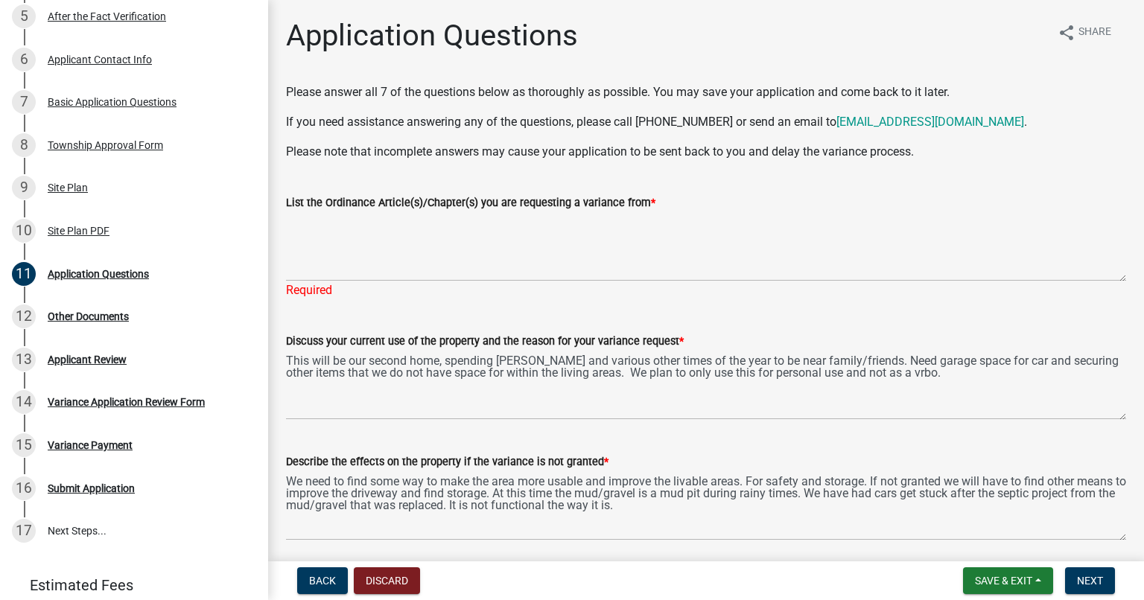
drag, startPoint x: 641, startPoint y: 200, endPoint x: 321, endPoint y: 204, distance: 319.6
click at [321, 204] on label "List the Ordinance Article(s)/Chapter(s) you are requesting a variance from *" at bounding box center [470, 203] width 369 height 10
click at [390, 257] on textarea "List the Ordinance Article(s)/Chapter(s) you are requesting a variance from *" at bounding box center [706, 247] width 840 height 70
click at [326, 250] on textarea "List the Ordinance Article(s)/Chapter(s) you are requesting a variance from *" at bounding box center [706, 247] width 840 height 70
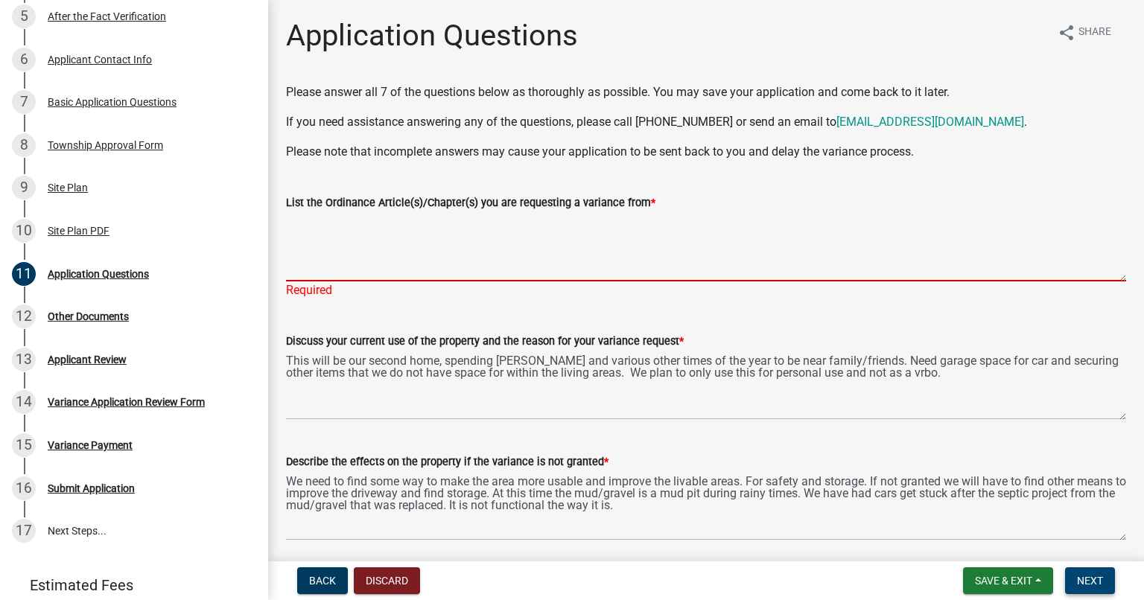
click at [1085, 571] on button "Next" at bounding box center [1090, 581] width 50 height 27
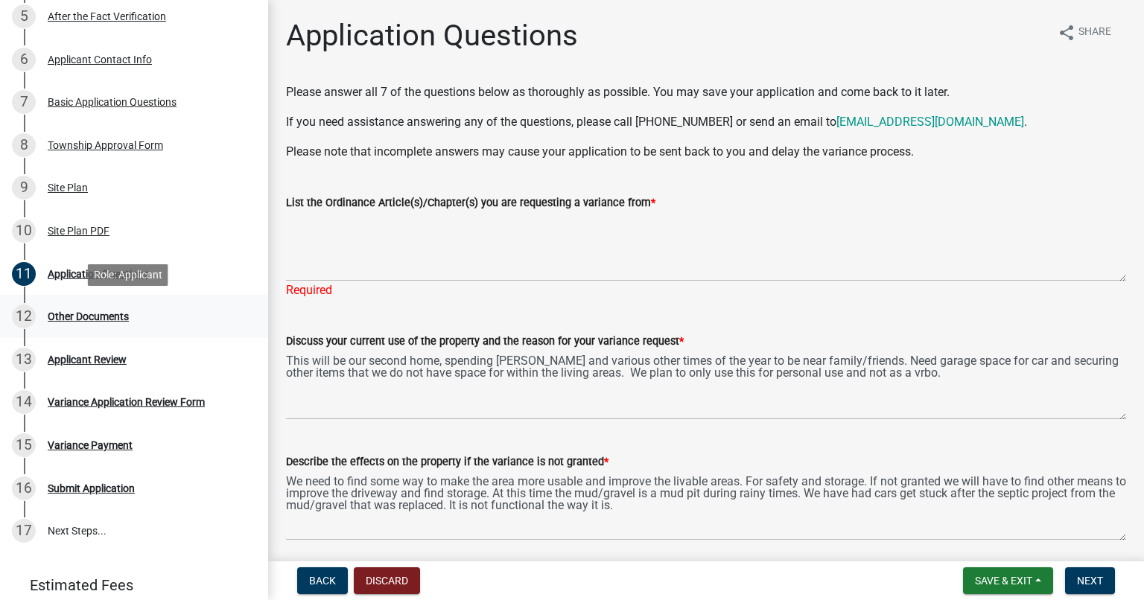
click at [100, 311] on div "Other Documents" at bounding box center [88, 316] width 81 height 10
click at [1088, 25] on span "Share" at bounding box center [1095, 33] width 33 height 18
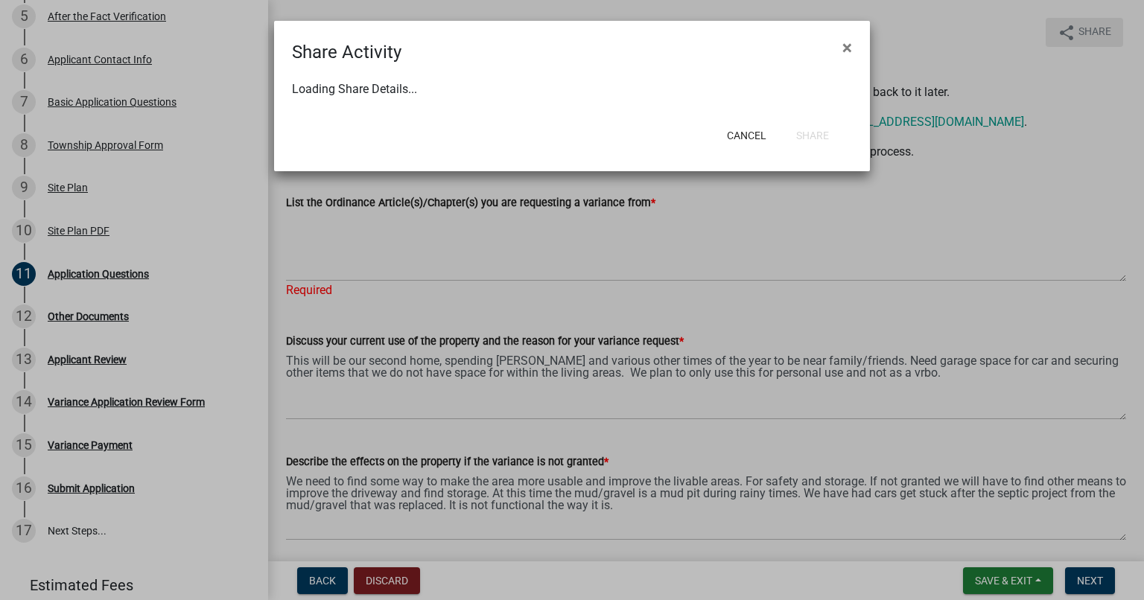
select select "1"
select select "0"
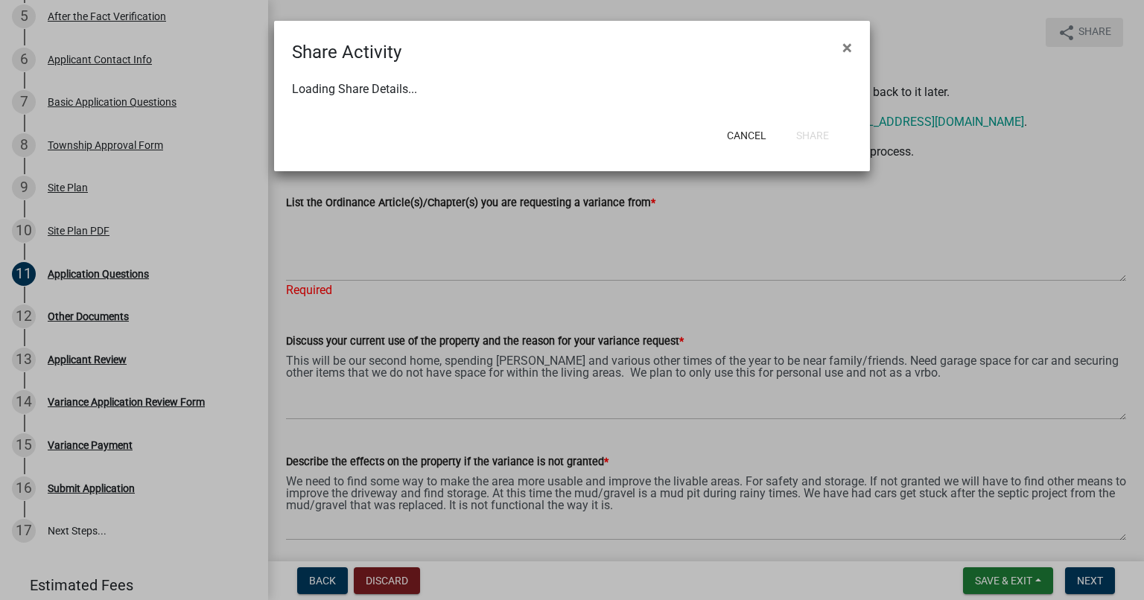
select select "0"
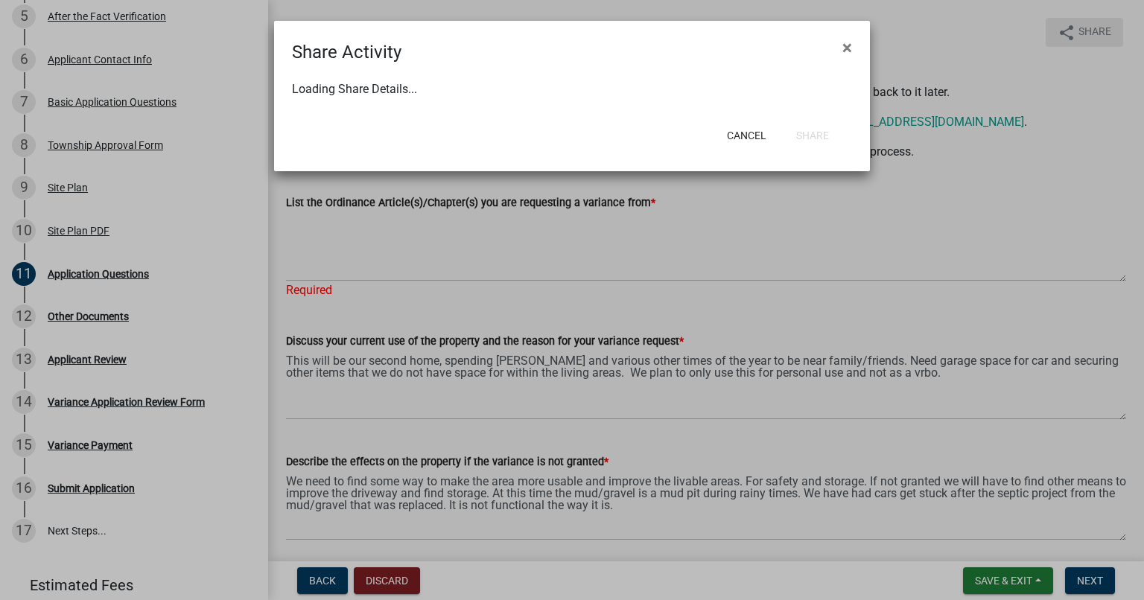
select select "0"
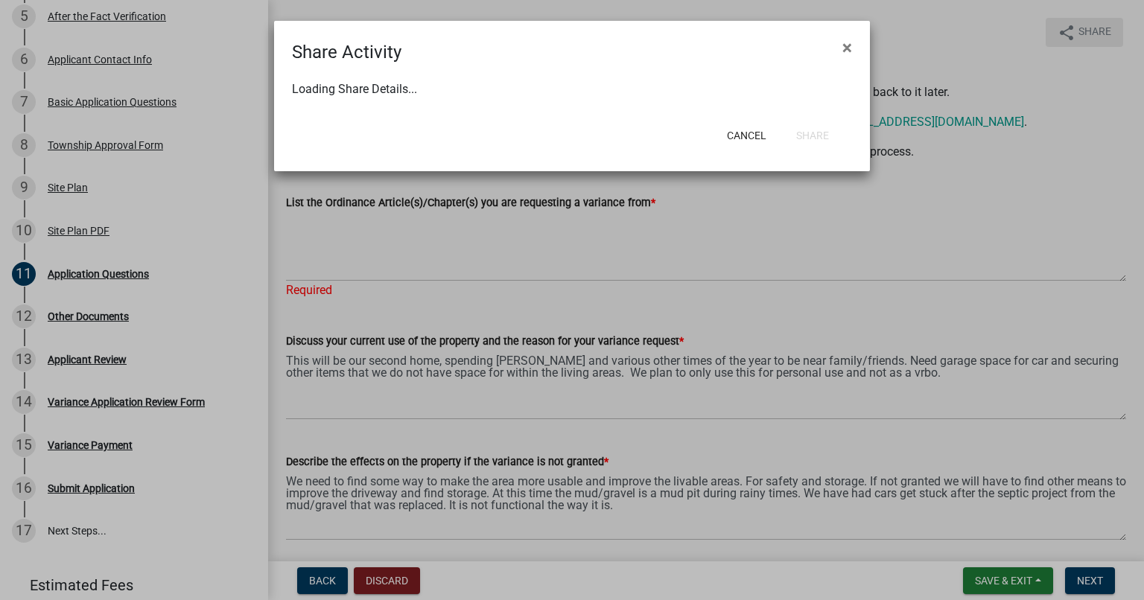
select select "0"
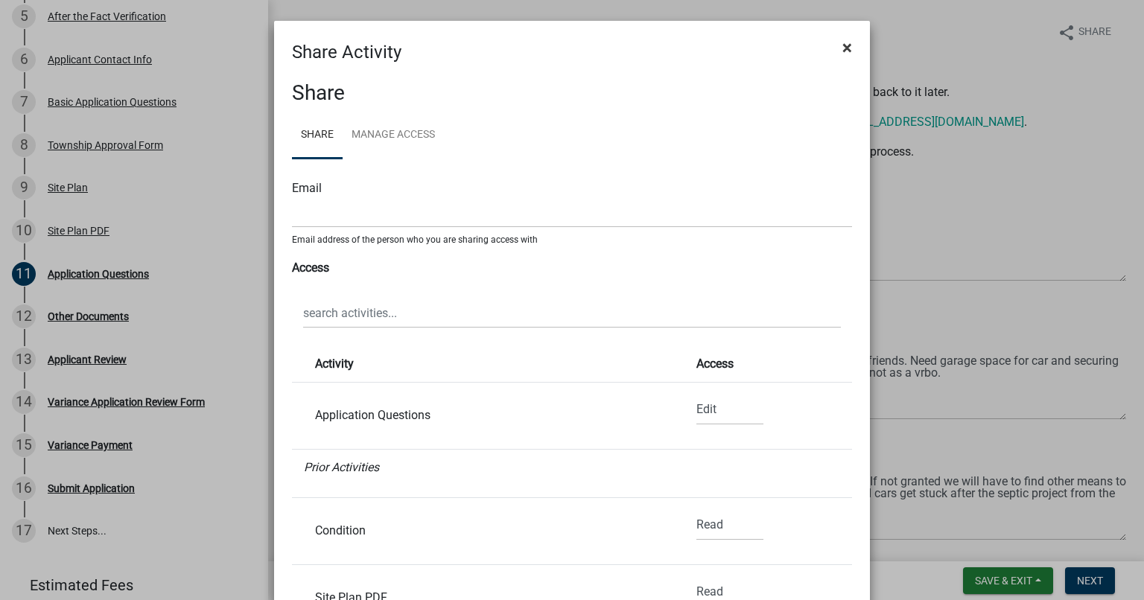
click at [843, 42] on span "×" at bounding box center [848, 47] width 10 height 21
